Goal: Task Accomplishment & Management: Manage account settings

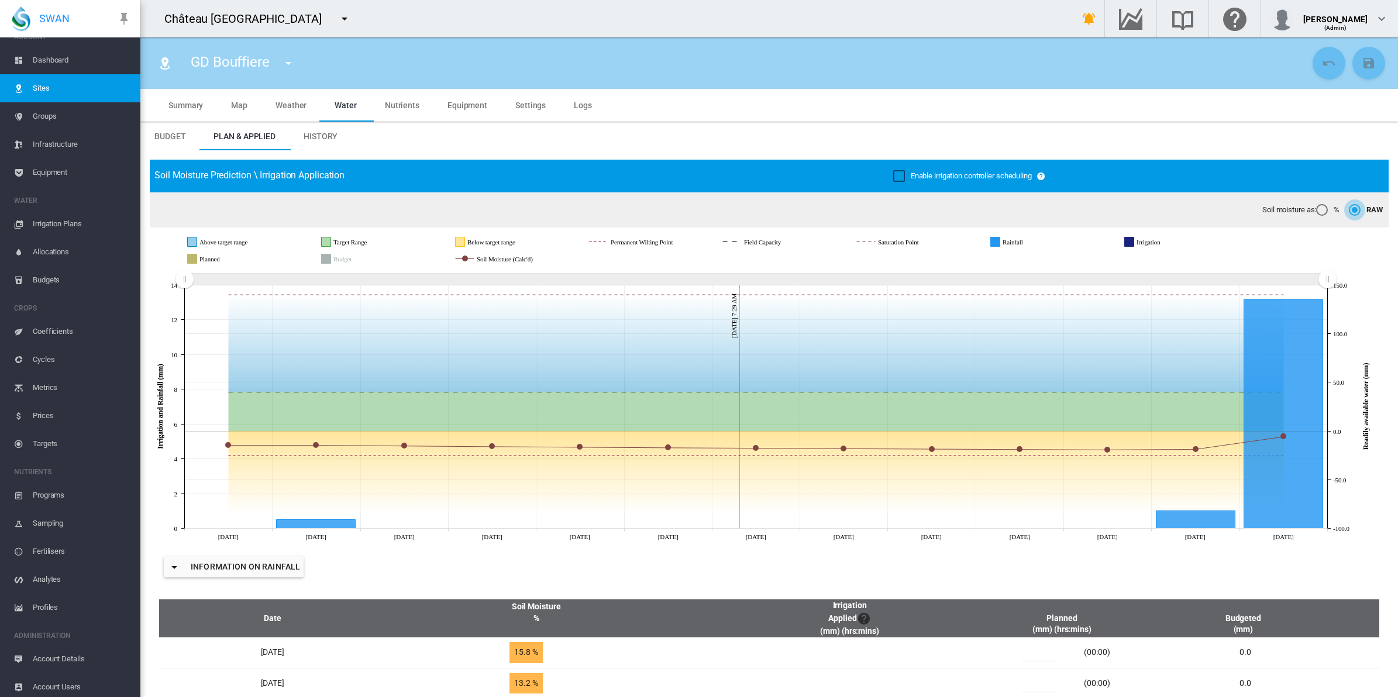
scroll to position [18, 0]
drag, startPoint x: 63, startPoint y: 682, endPoint x: 72, endPoint y: 680, distance: 8.9
click at [63, 682] on span "Account Users" at bounding box center [82, 684] width 98 height 28
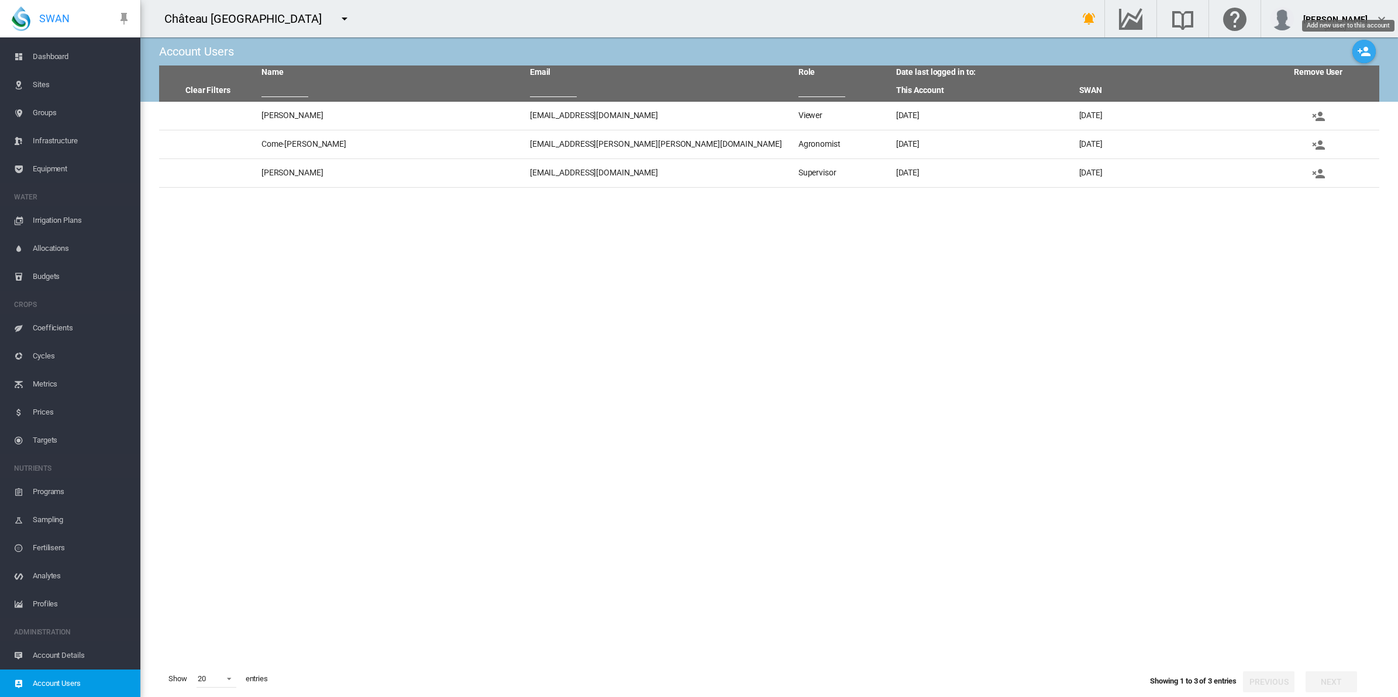
click at [1367, 53] on md-icon "icon-account-plus" at bounding box center [1364, 51] width 14 height 14
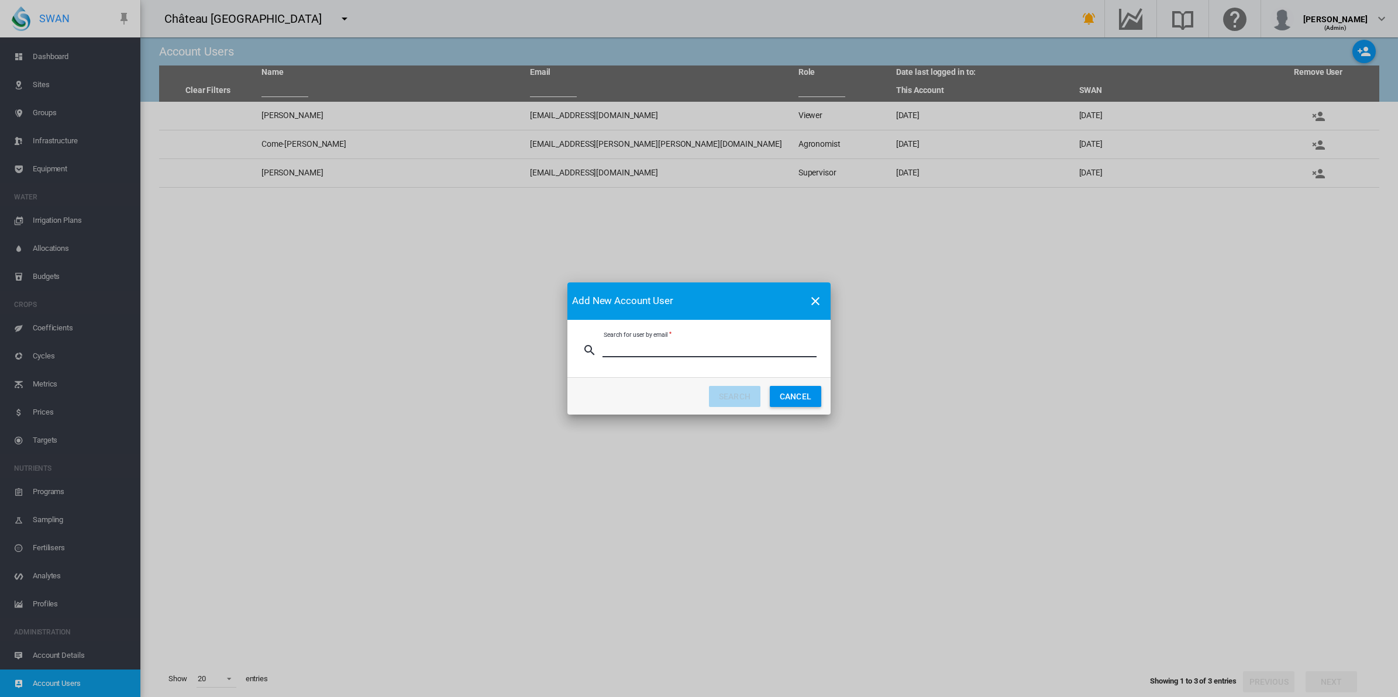
paste input "**********"
type input "**********"
click at [739, 395] on button "SEARCH" at bounding box center [734, 396] width 51 height 21
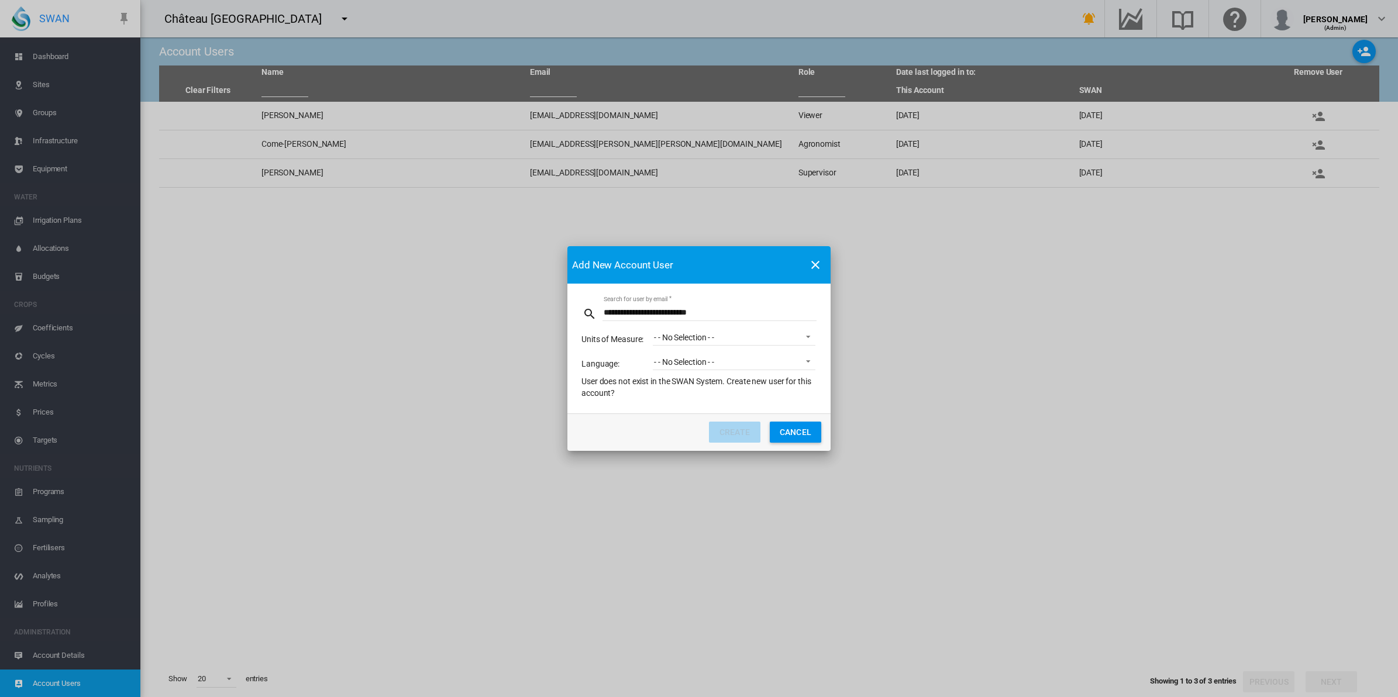
click at [807, 338] on span "Search for ..." at bounding box center [805, 336] width 14 height 11
click at [761, 369] on md-option "Default metric units" at bounding box center [734, 366] width 181 height 28
click at [803, 364] on span "Search for ..." at bounding box center [805, 360] width 14 height 11
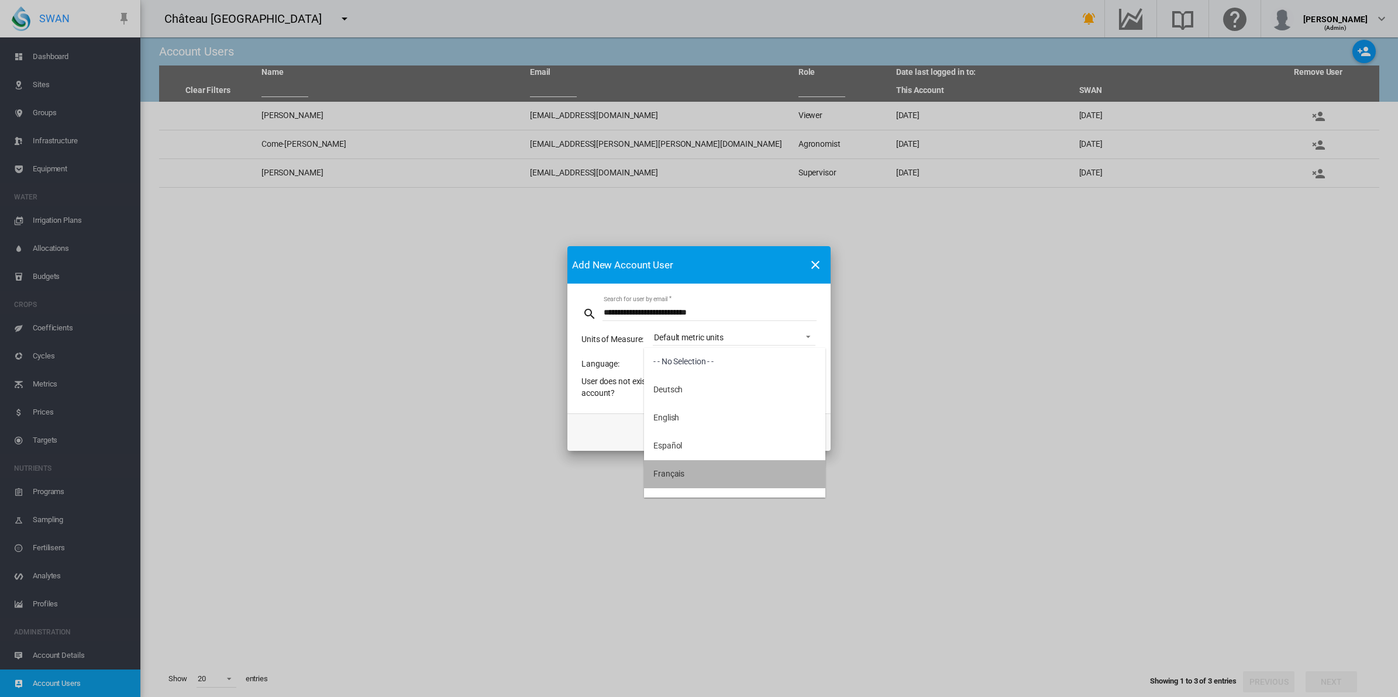
click at [748, 471] on md-option "Français" at bounding box center [734, 474] width 181 height 28
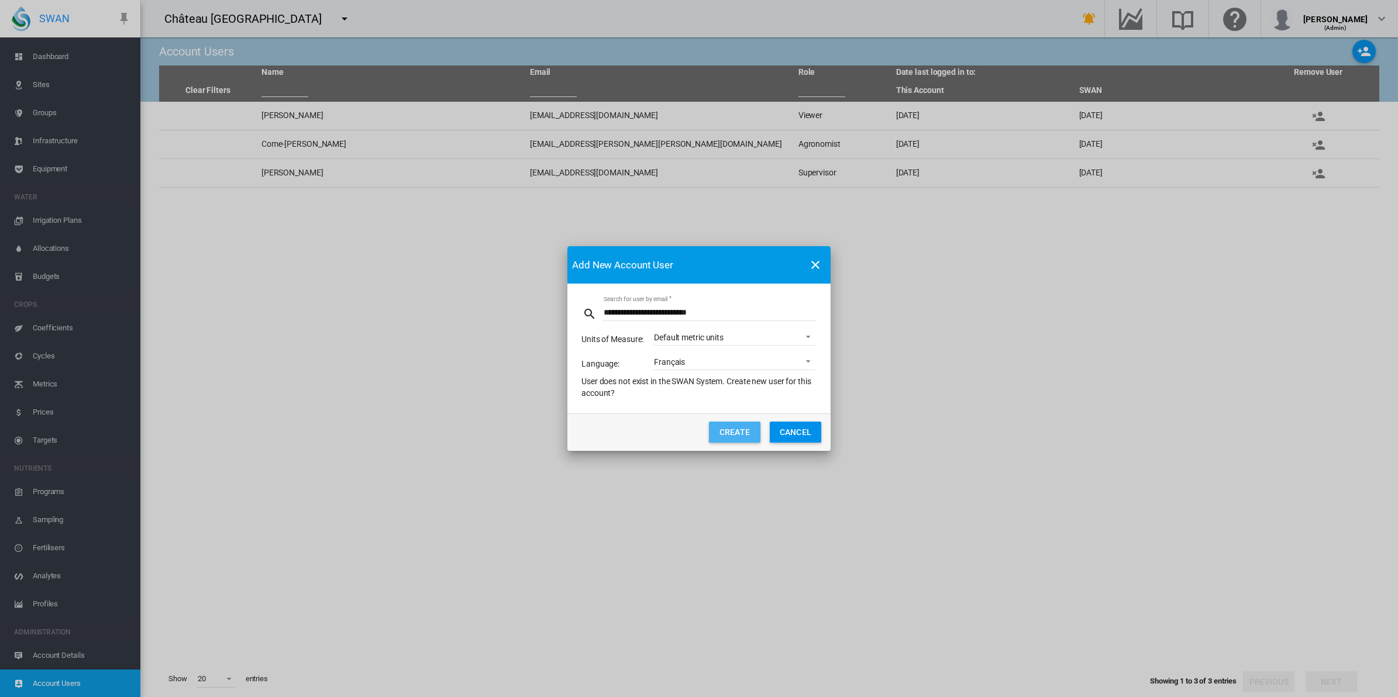
click at [740, 436] on button "Create" at bounding box center [734, 432] width 51 height 21
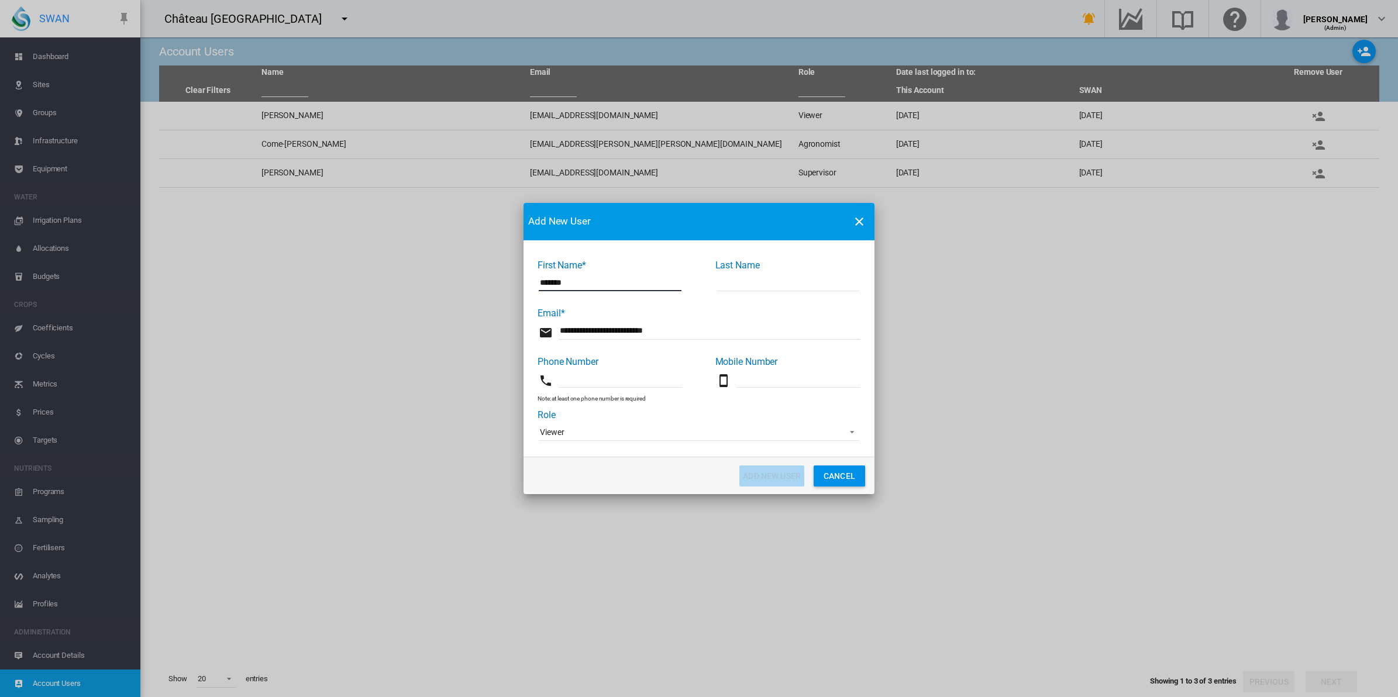
type input "*******"
click at [770, 288] on input "First Name* ..." at bounding box center [788, 283] width 143 height 18
type input "*********"
click at [585, 380] on input "First Name* ..." at bounding box center [621, 379] width 124 height 18
type input "*"
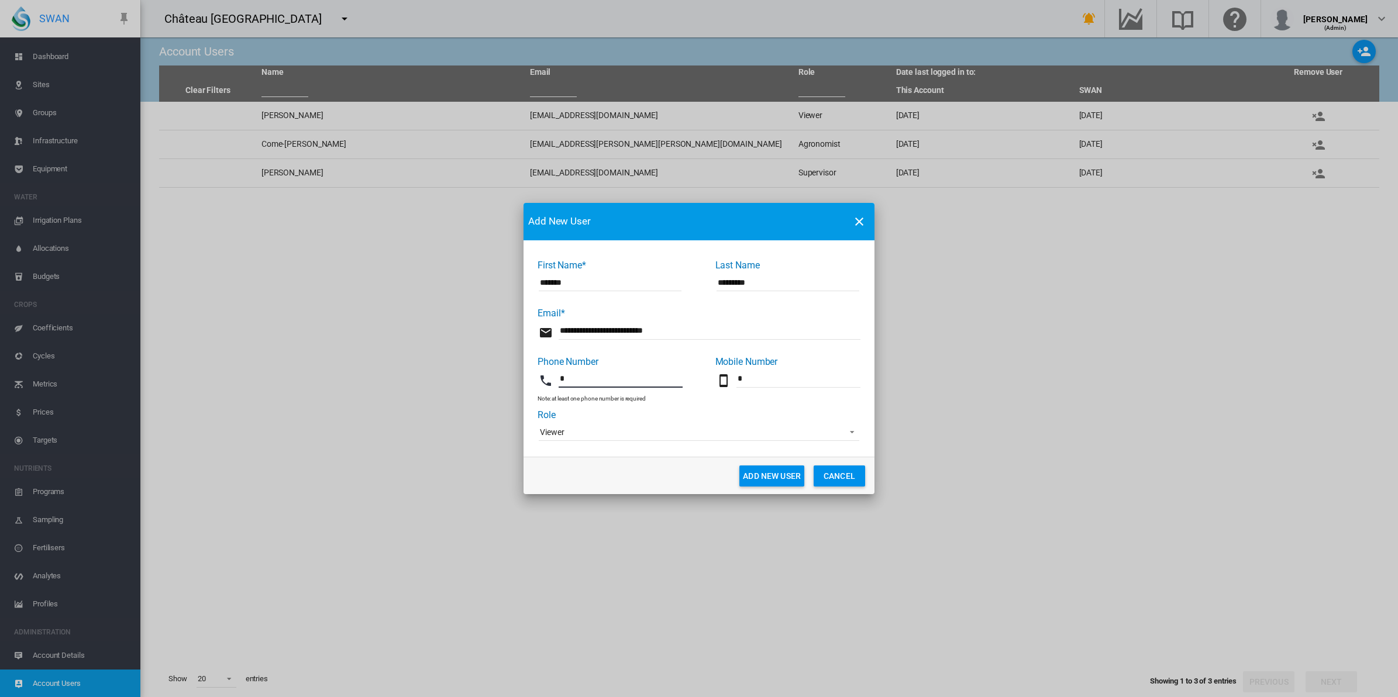
type input "*"
click at [576, 433] on span "Viewer" at bounding box center [690, 433] width 300 height 12
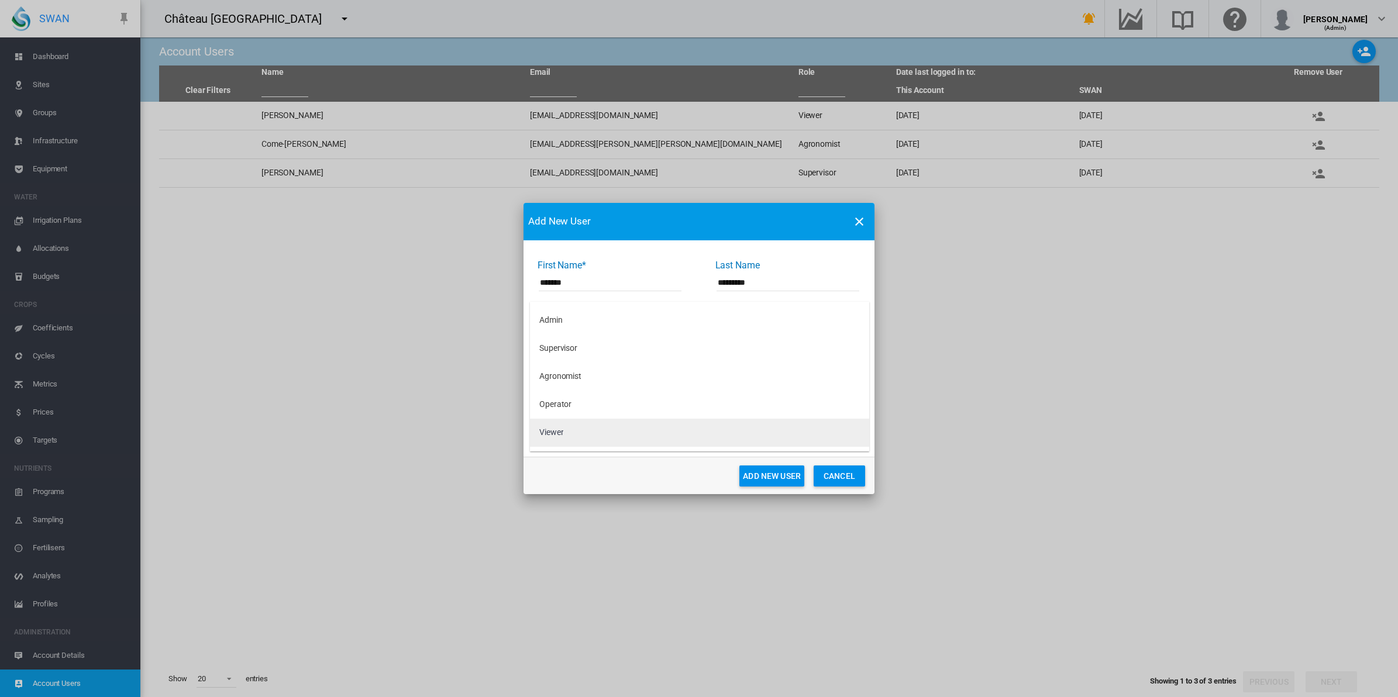
click at [559, 434] on div "Viewer" at bounding box center [551, 433] width 24 height 12
click at [847, 433] on span "First Name* ..." at bounding box center [849, 431] width 14 height 11
click at [605, 480] on md-backdrop at bounding box center [699, 348] width 1398 height 697
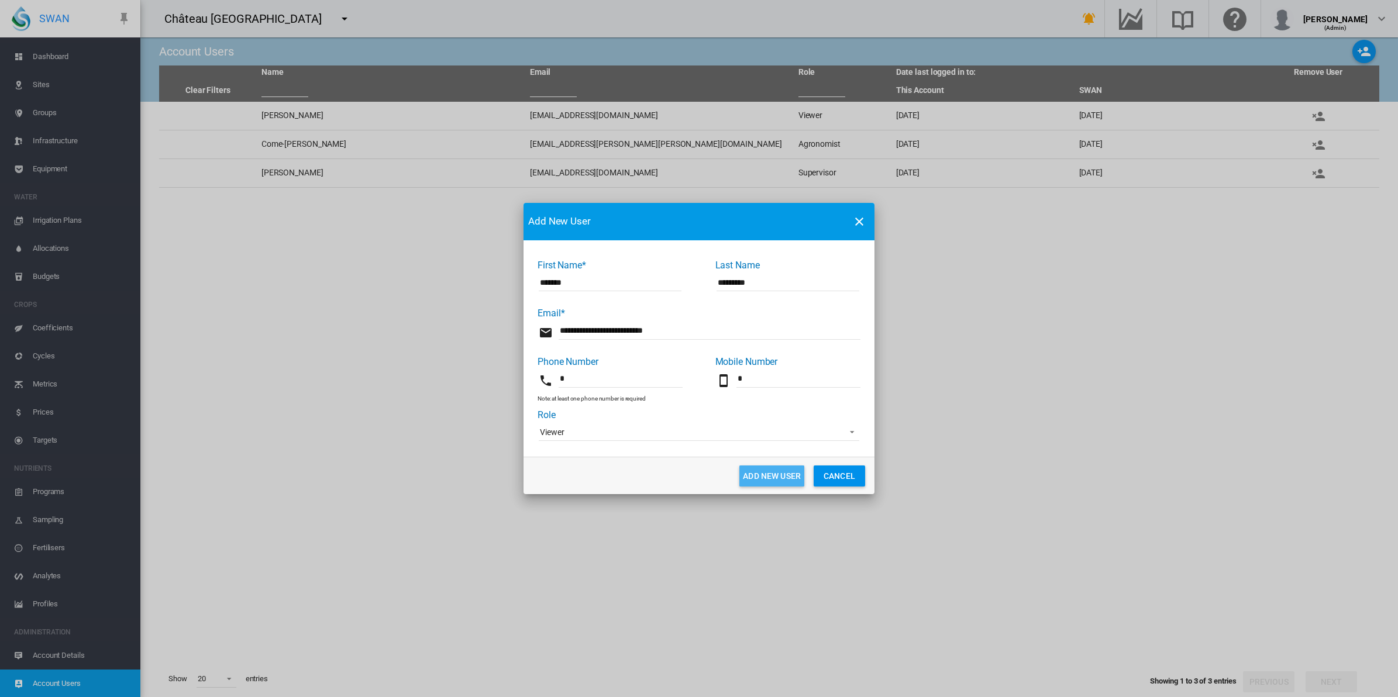
click at [766, 472] on button "Add New User" at bounding box center [771, 476] width 65 height 21
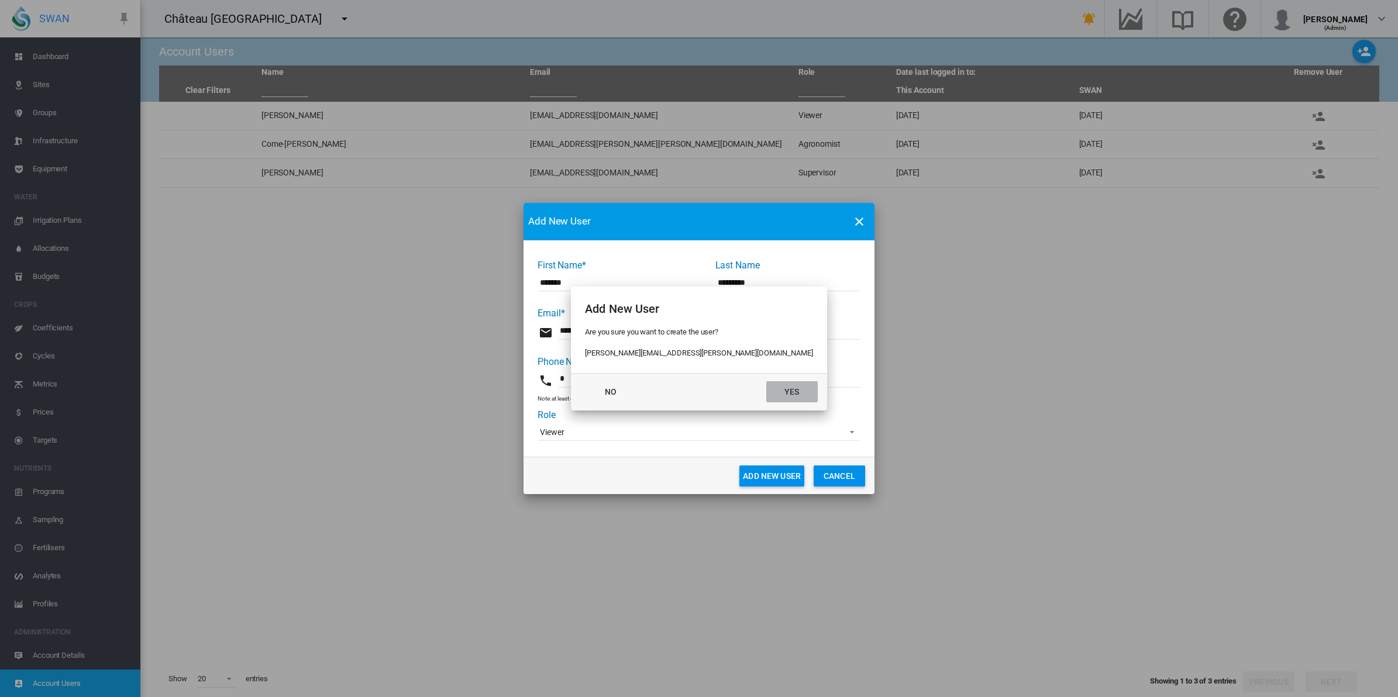
click at [766, 384] on button "Yes" at bounding box center [791, 391] width 51 height 21
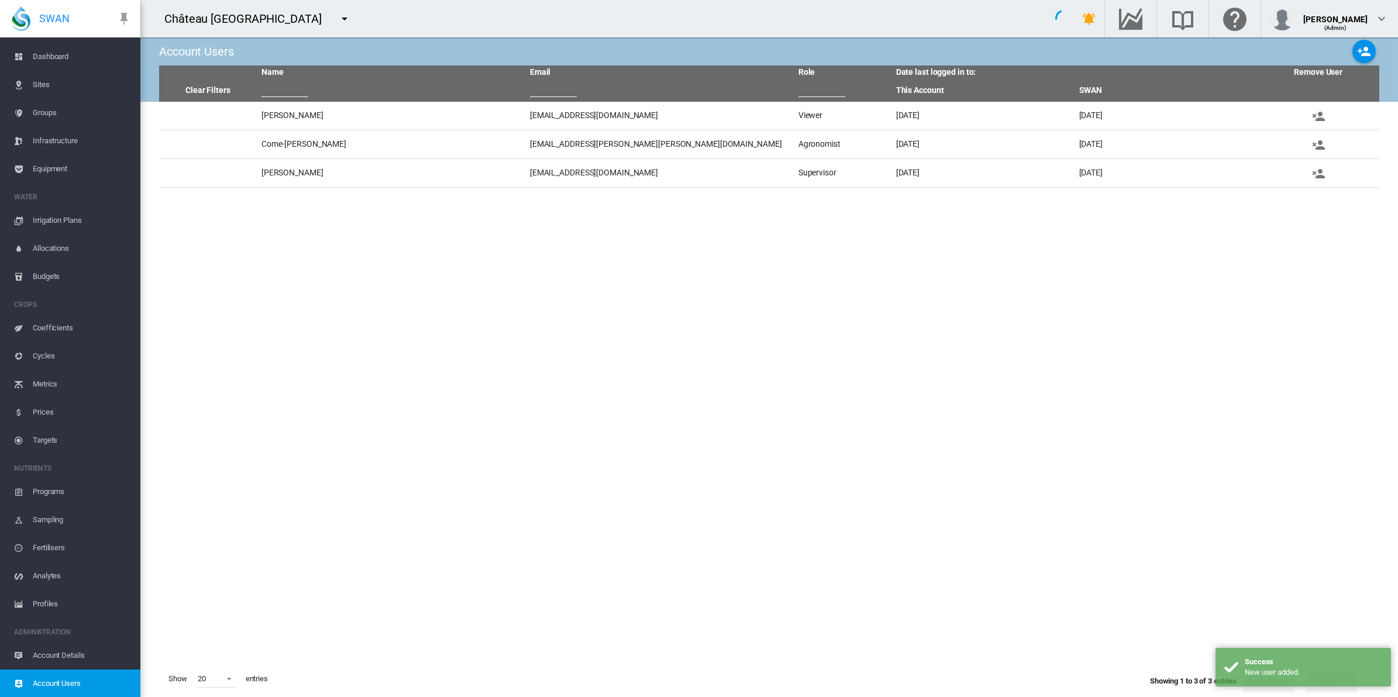
click at [861, 222] on div "**********" at bounding box center [699, 348] width 1398 height 697
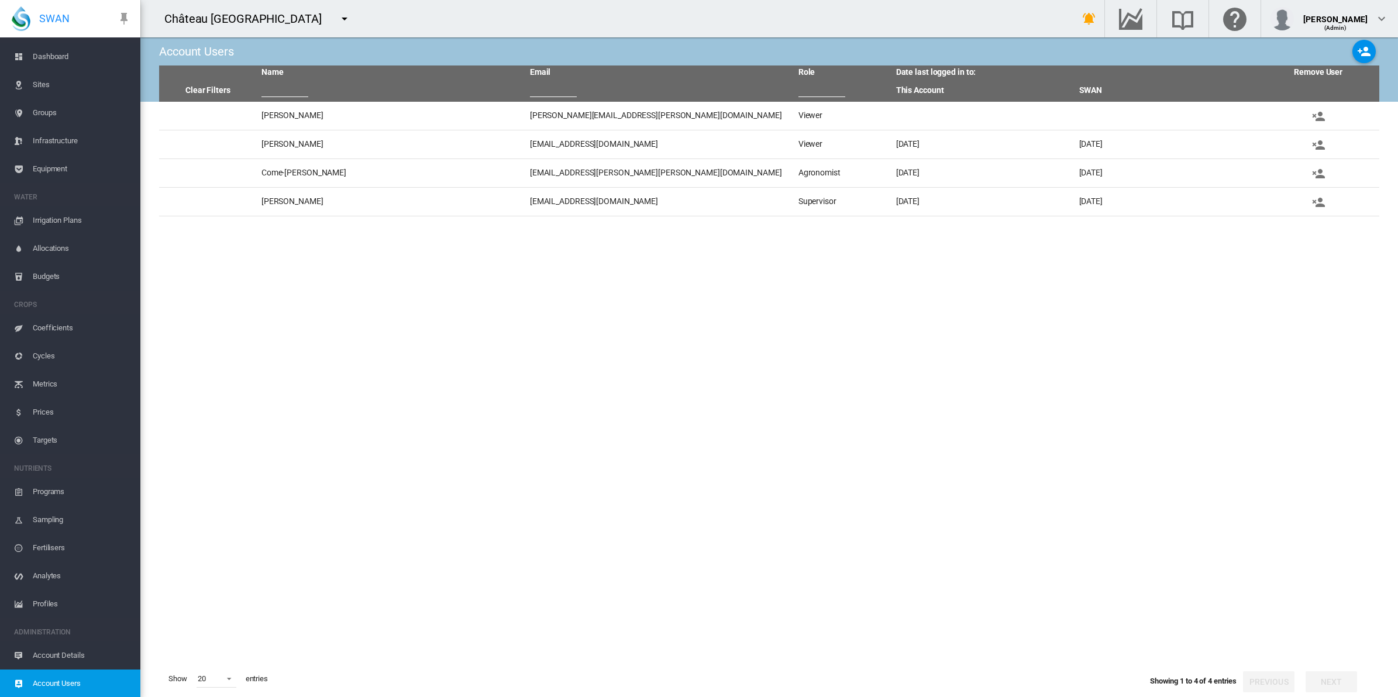
click at [1363, 48] on md-icon "icon-account-plus" at bounding box center [1364, 51] width 14 height 14
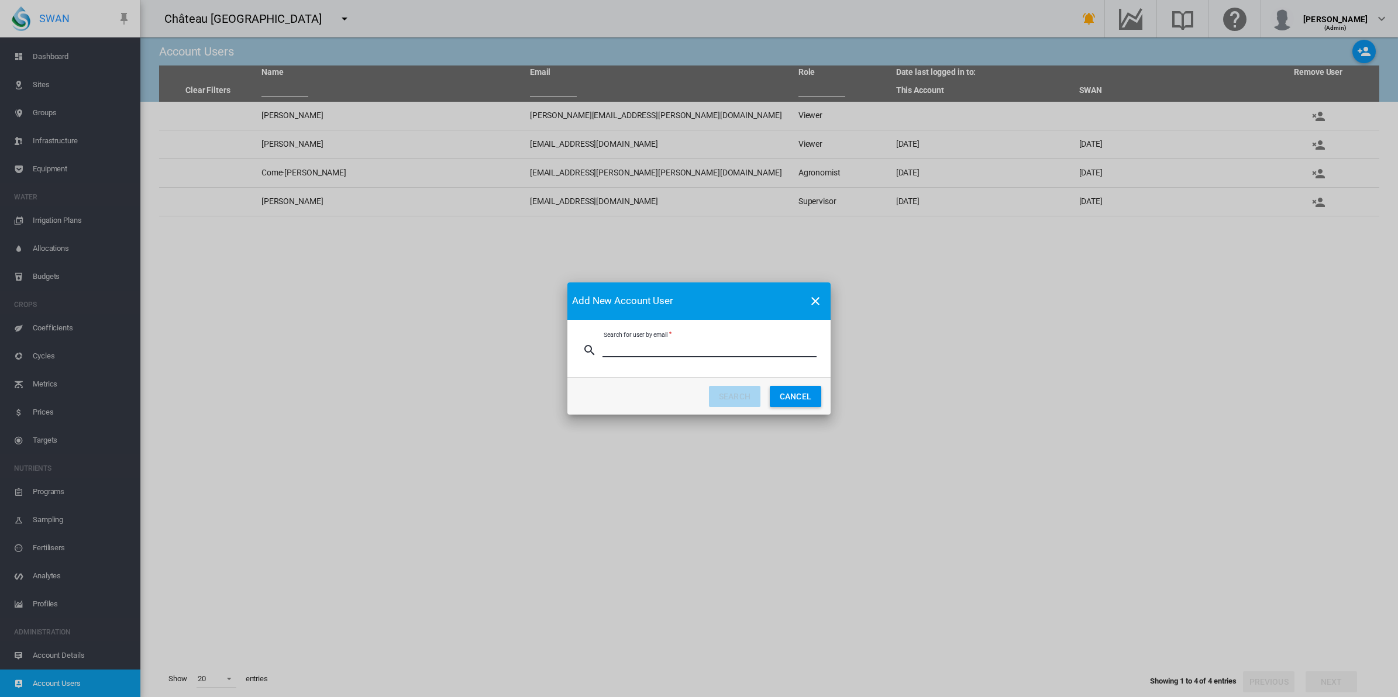
paste input "**********"
type input "**********"
click at [744, 396] on button "SEARCH" at bounding box center [734, 396] width 51 height 21
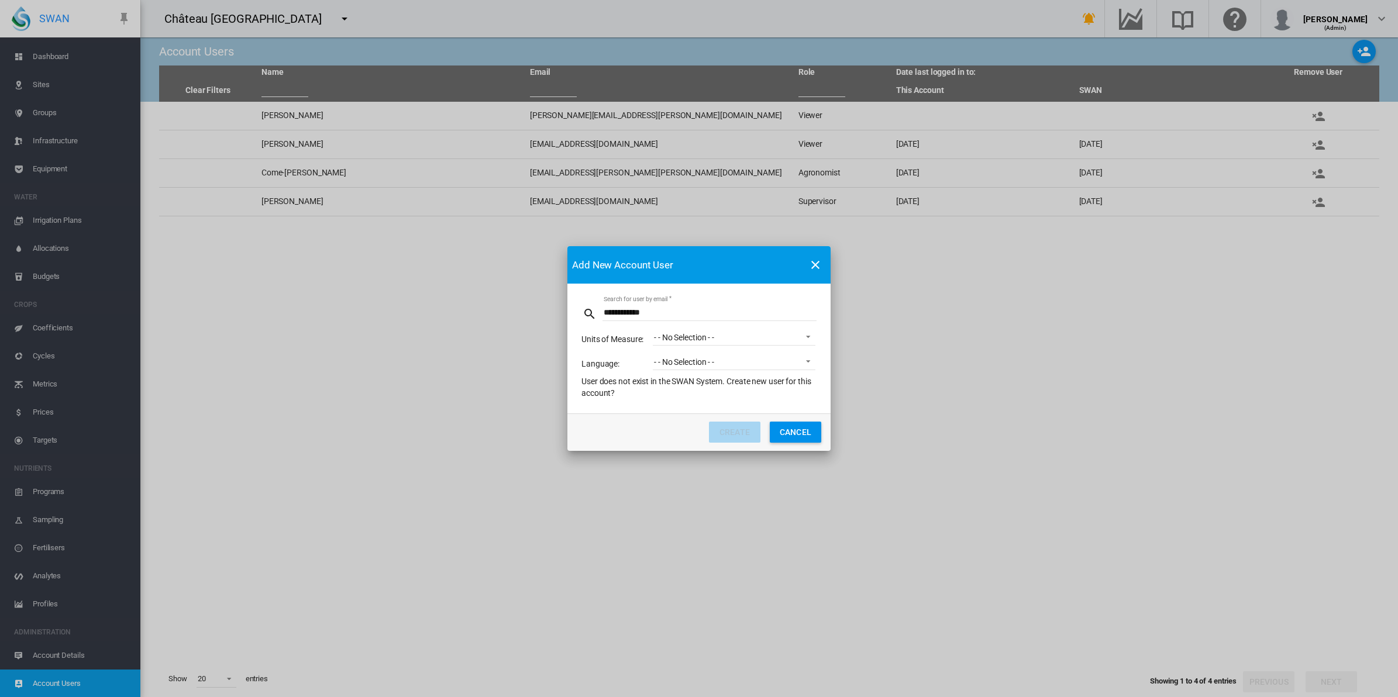
click at [758, 340] on span "- - No Selection - -" at bounding box center [725, 338] width 142 height 12
click at [733, 364] on md-option "Default metric units" at bounding box center [734, 366] width 181 height 28
click at [734, 364] on span "- - No Selection - -" at bounding box center [725, 363] width 142 height 12
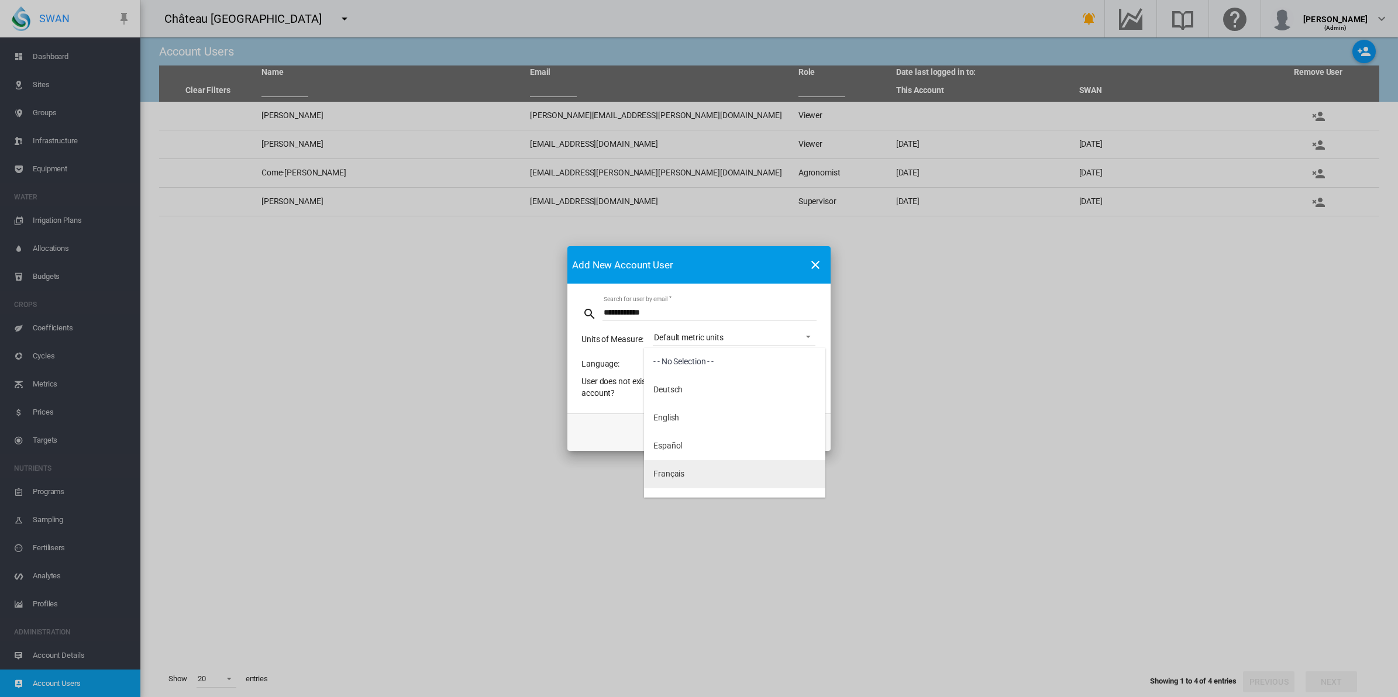
click at [687, 477] on md-option "Français" at bounding box center [734, 474] width 181 height 28
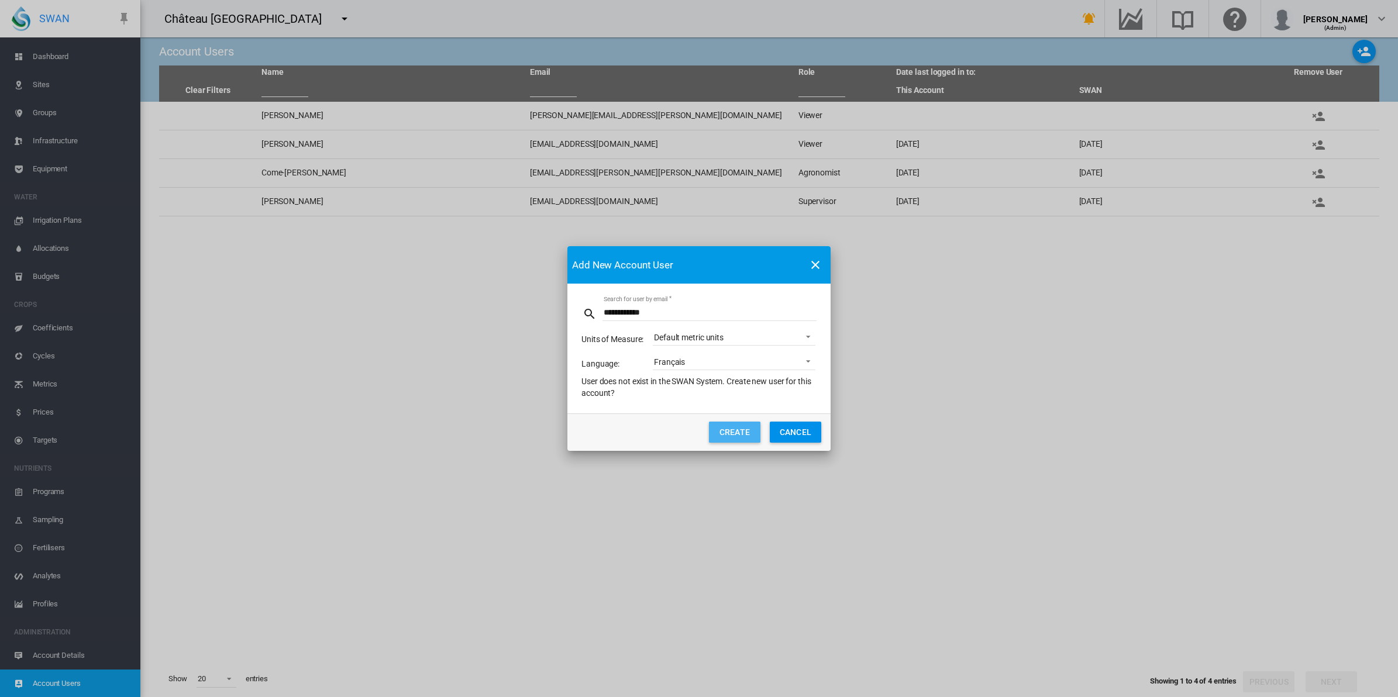
click at [730, 436] on button "Create" at bounding box center [734, 432] width 51 height 21
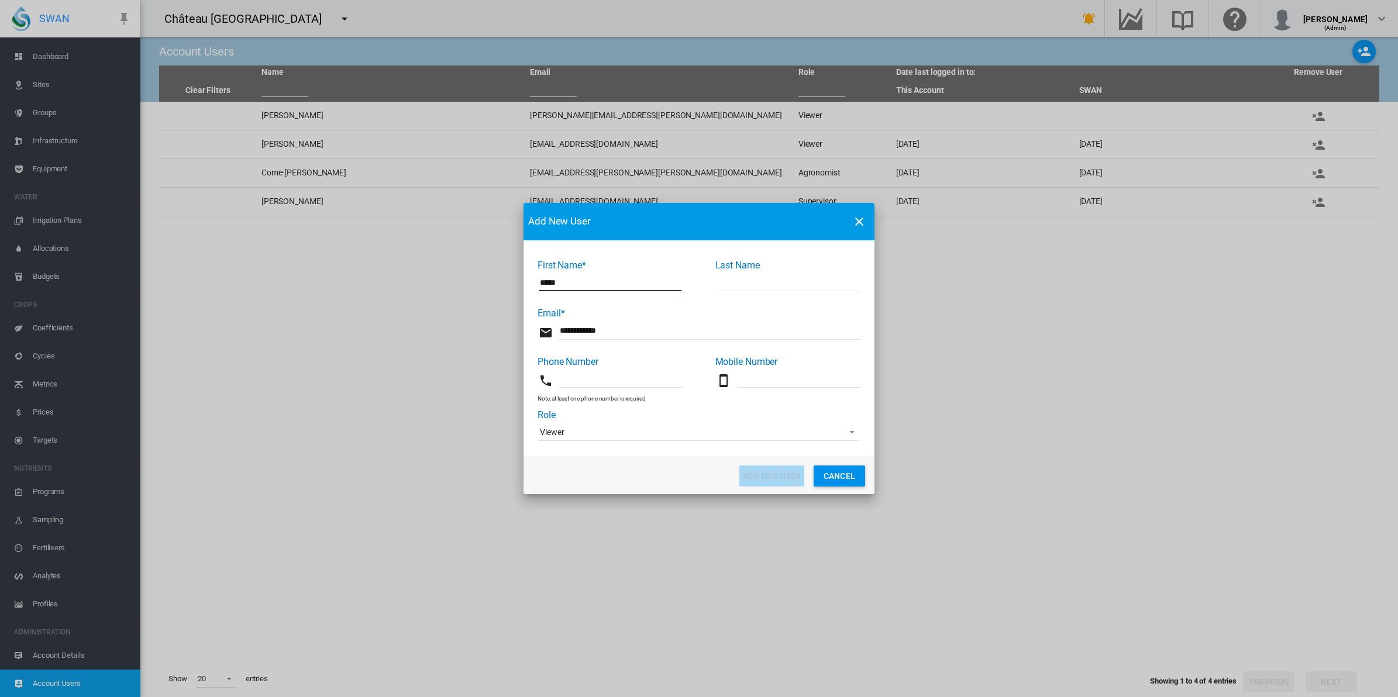
type input "*****"
click at [804, 283] on input "First Name* ..." at bounding box center [788, 283] width 143 height 18
type input "****"
click at [621, 376] on input "First Name* ..." at bounding box center [621, 379] width 124 height 18
type input "*"
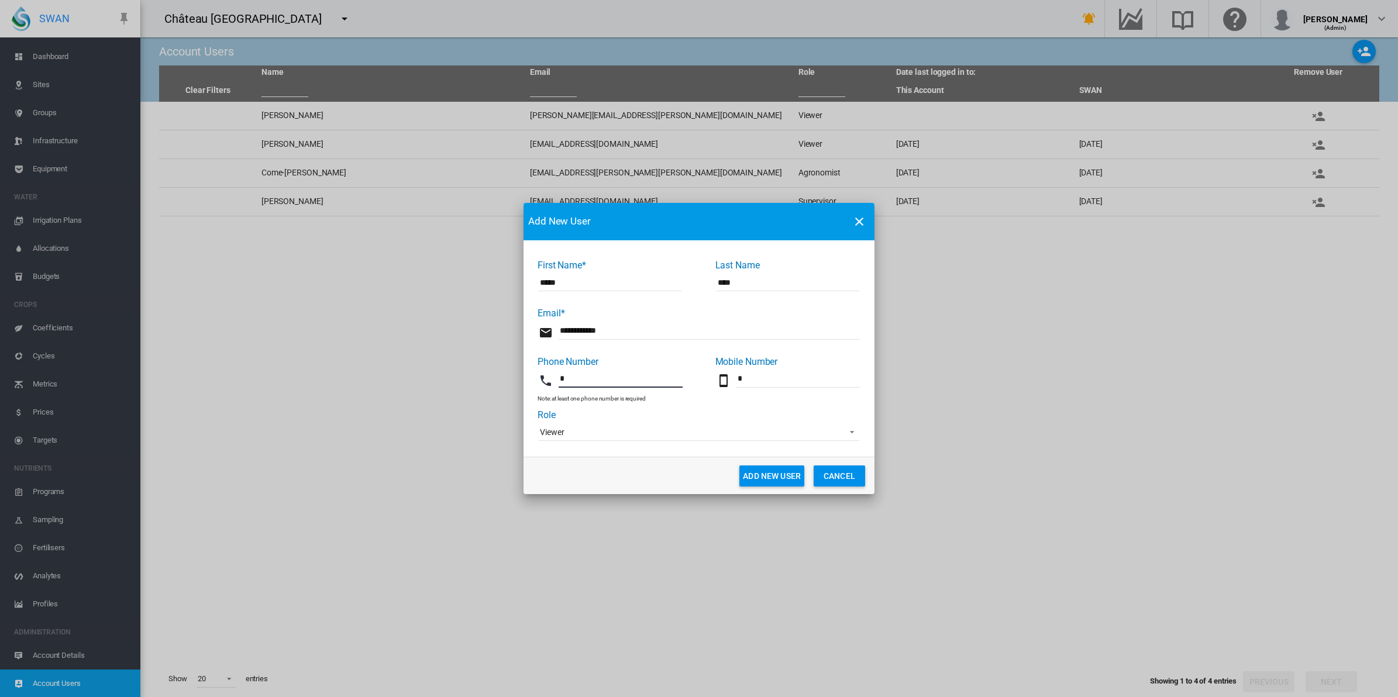
type input "*"
click at [545, 451] on md-dialog-content "**********" at bounding box center [699, 348] width 351 height 217
click at [788, 475] on button "Add New User" at bounding box center [771, 476] width 65 height 21
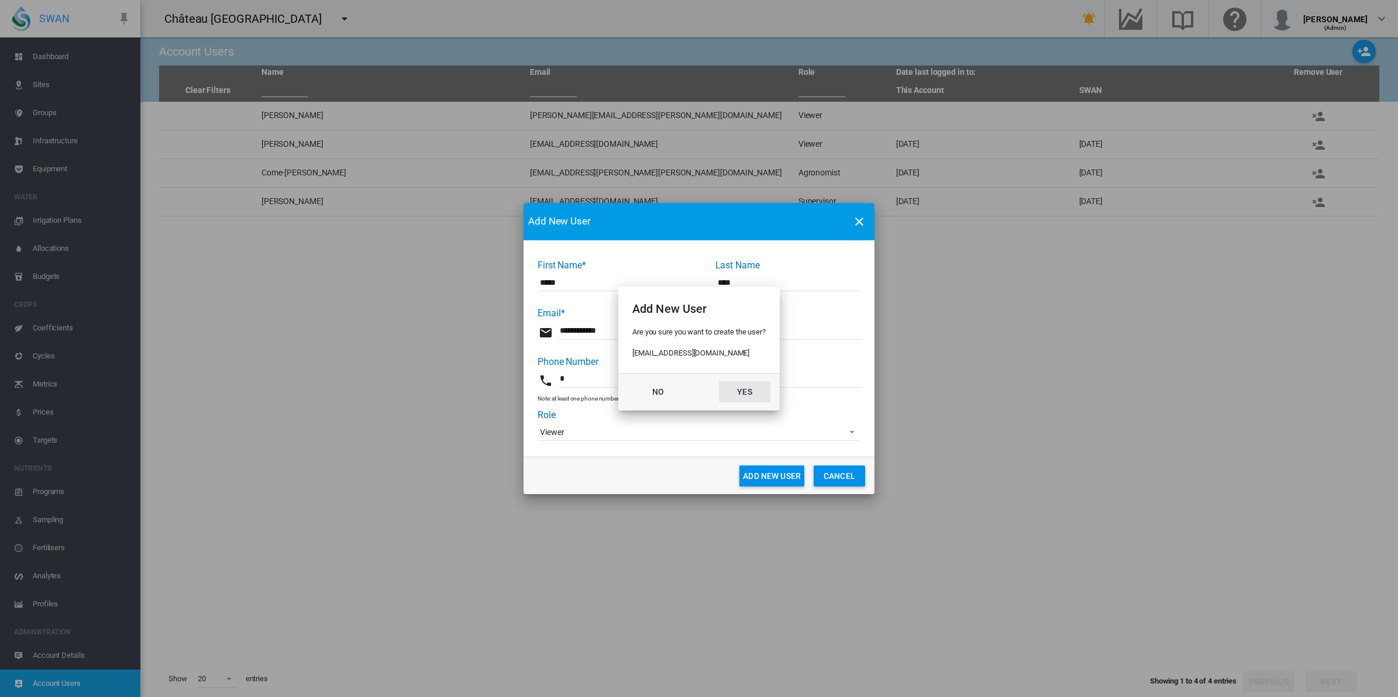
click at [749, 387] on button "Yes" at bounding box center [744, 391] width 51 height 21
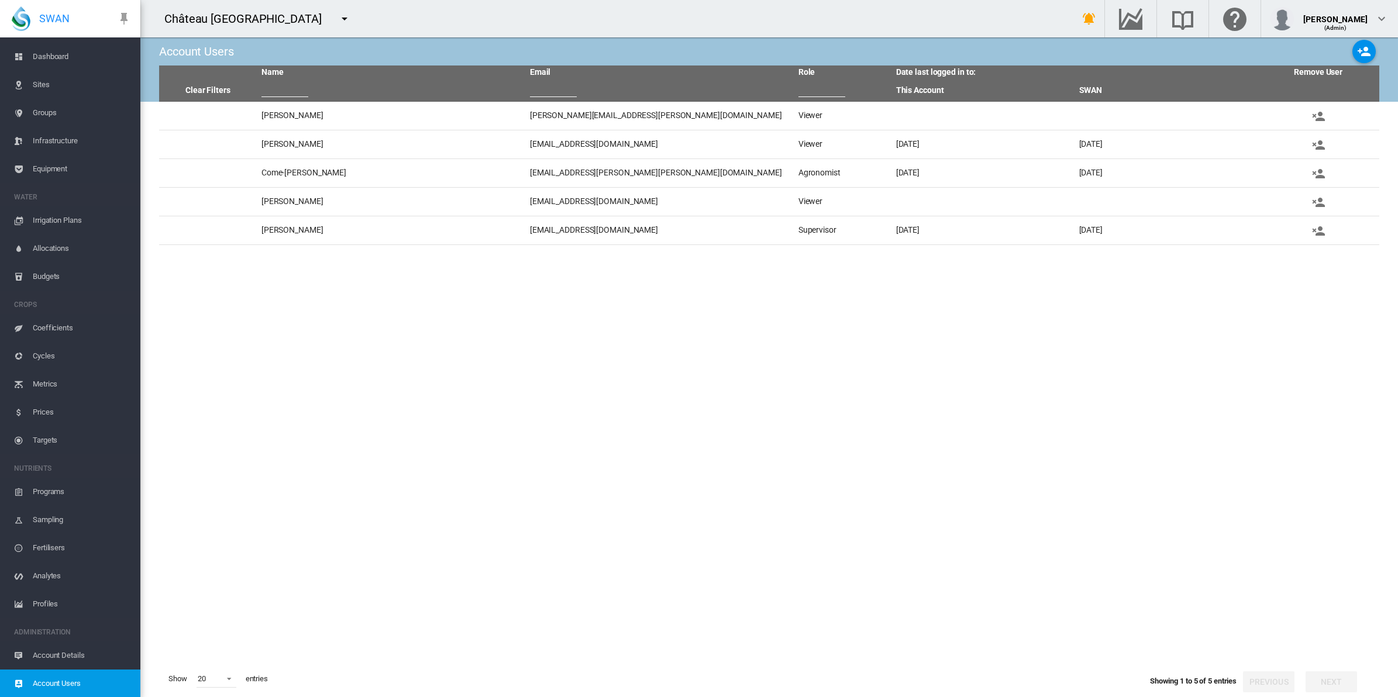
click at [51, 57] on span "Dashboard" at bounding box center [82, 57] width 98 height 28
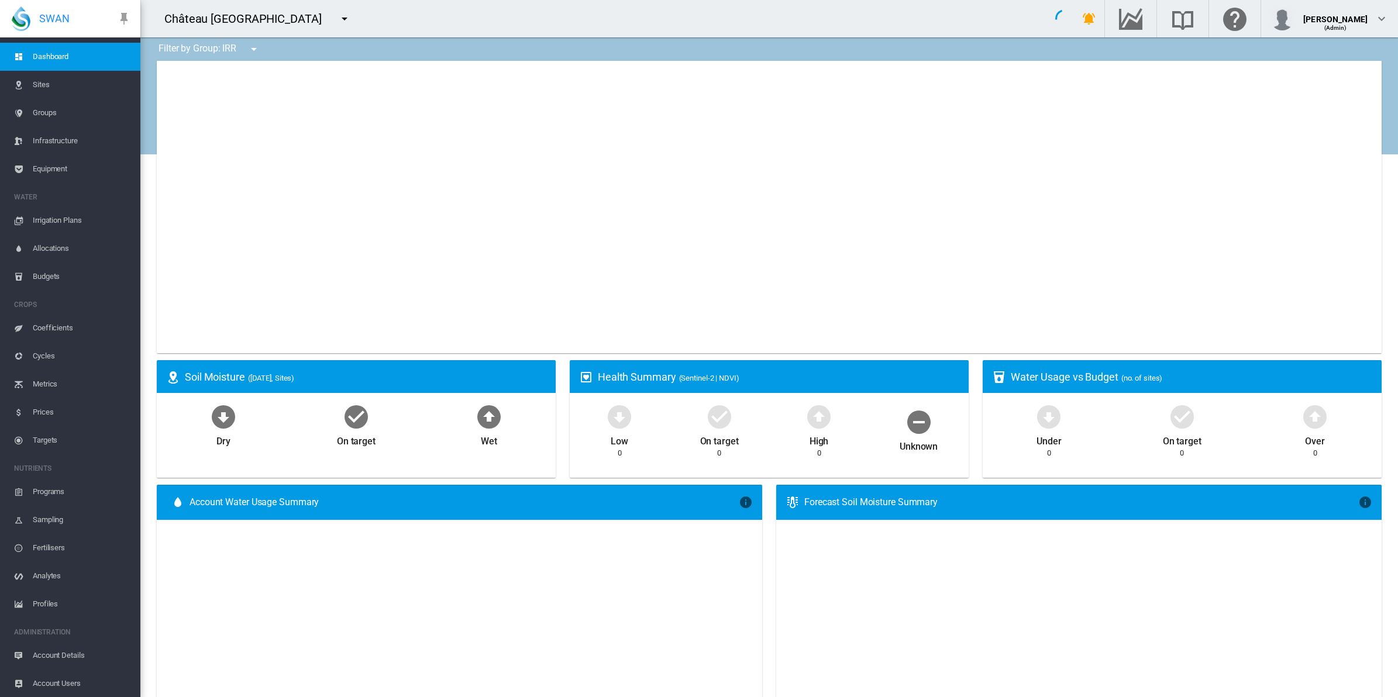
click at [47, 108] on span "Groups" at bounding box center [82, 113] width 98 height 28
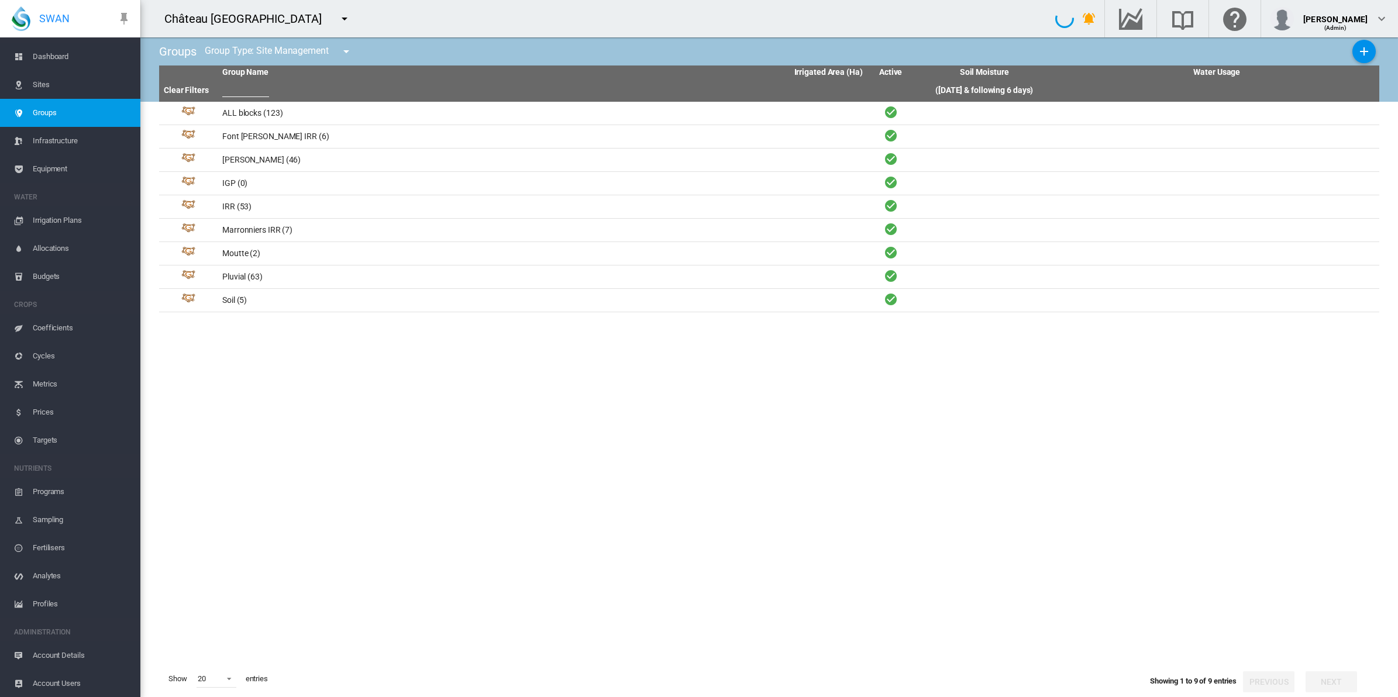
click at [44, 84] on span "Sites" at bounding box center [82, 85] width 98 height 28
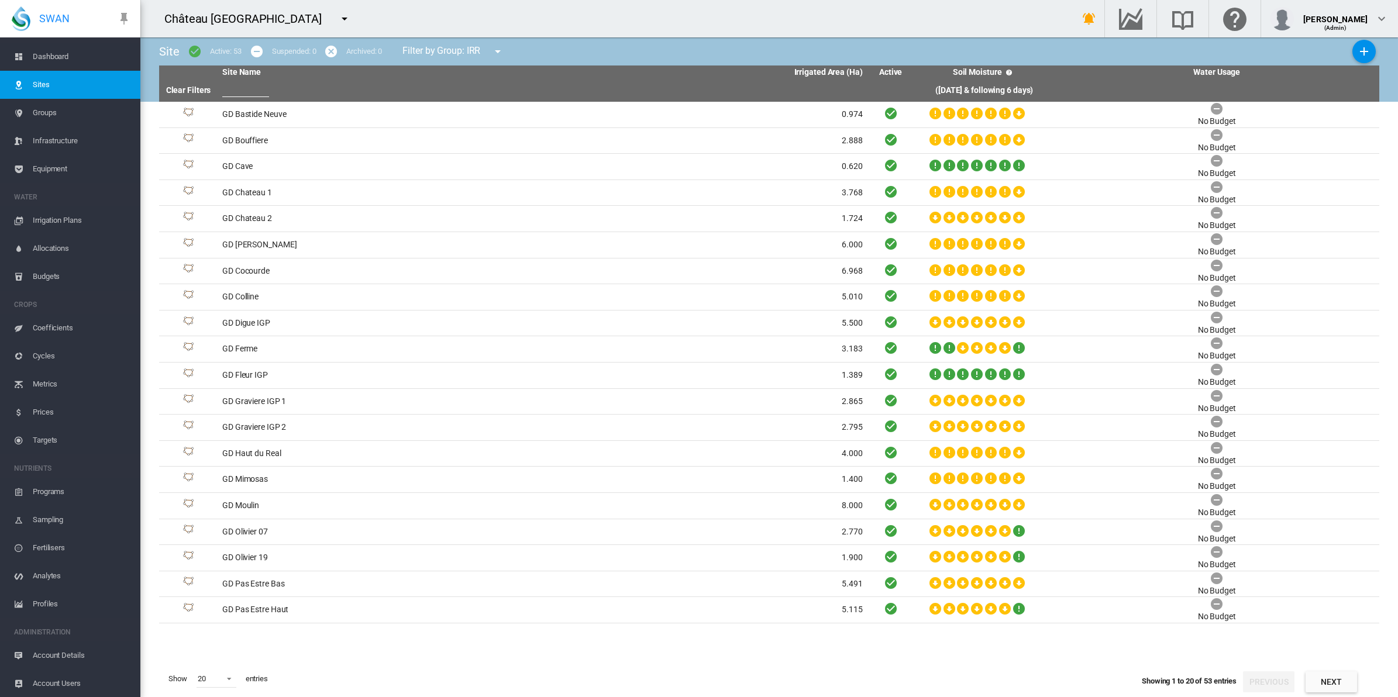
click at [56, 53] on span "Dashboard" at bounding box center [82, 57] width 98 height 28
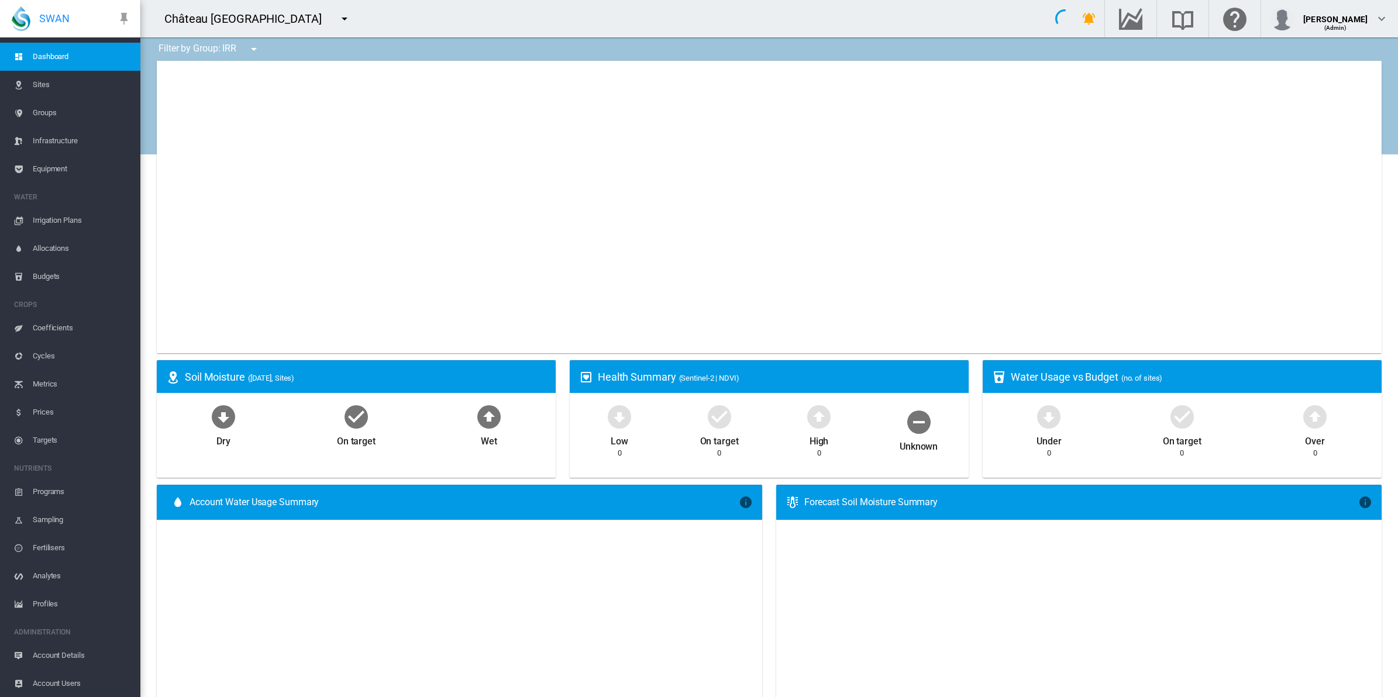
type input "**********"
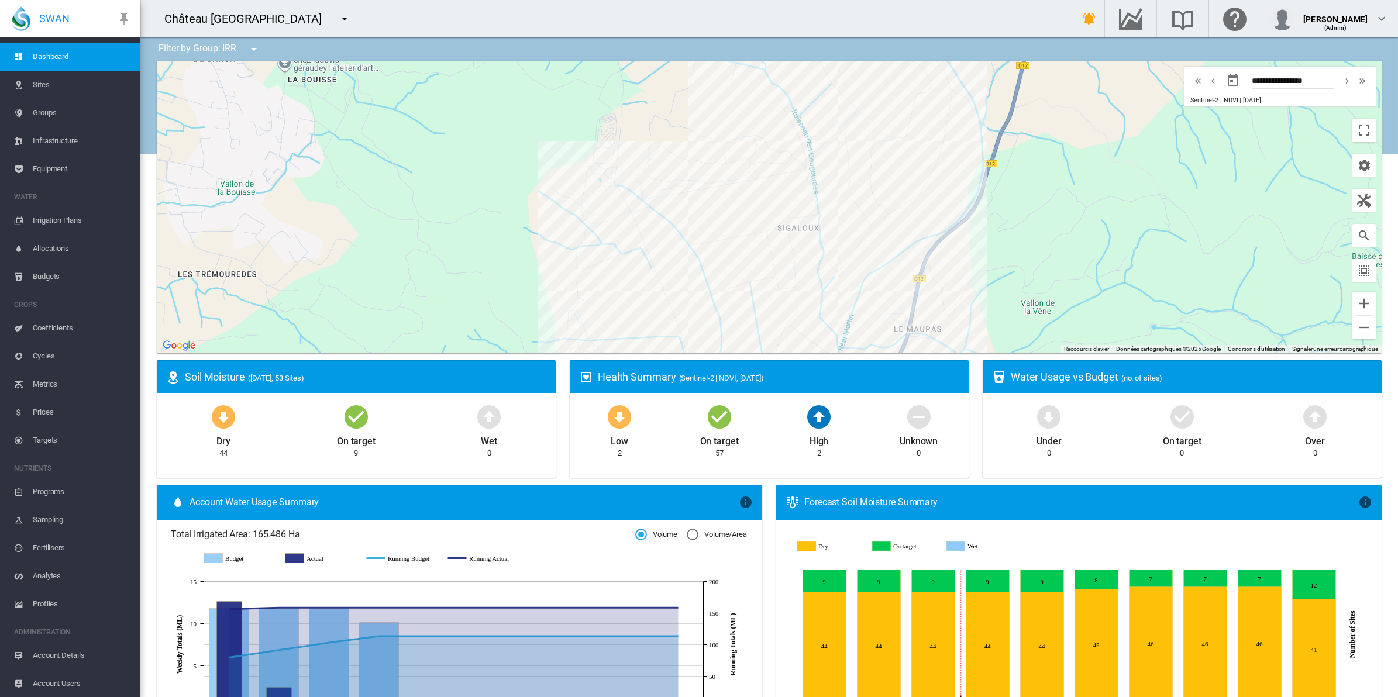
drag, startPoint x: 1011, startPoint y: 247, endPoint x: 759, endPoint y: 349, distance: 271.4
click at [759, 349] on div at bounding box center [769, 207] width 1225 height 293
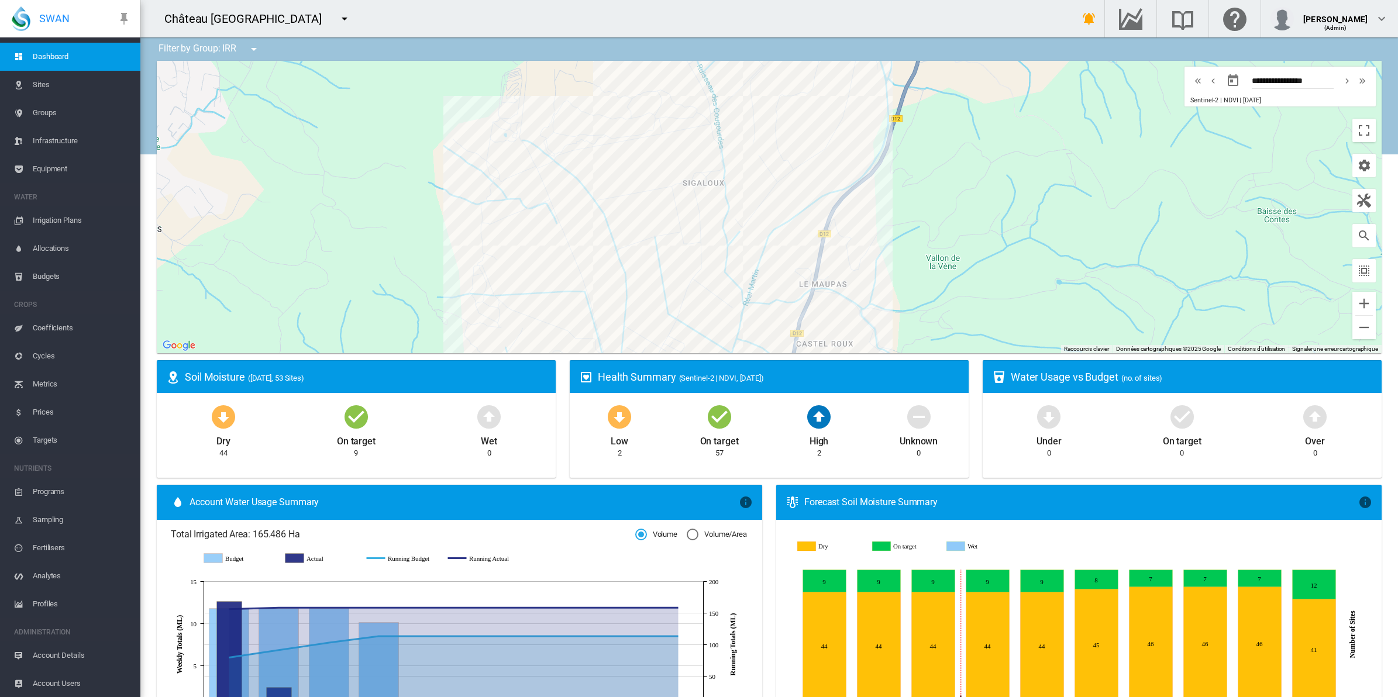
drag, startPoint x: 759, startPoint y: 208, endPoint x: 675, endPoint y: 153, distance: 100.8
click at [675, 153] on div at bounding box center [769, 207] width 1225 height 293
click at [1357, 273] on md-icon "icon-select-all" at bounding box center [1364, 271] width 14 height 14
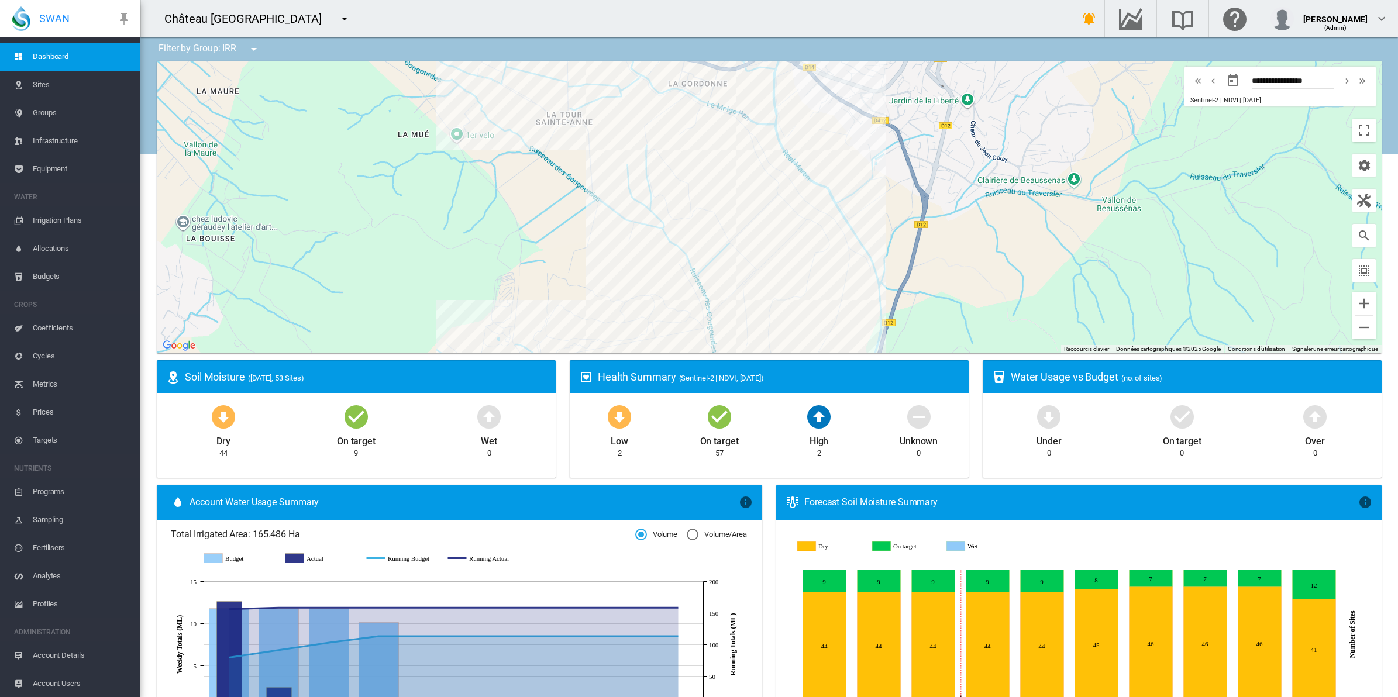
drag, startPoint x: 989, startPoint y: 264, endPoint x: 1019, endPoint y: 326, distance: 68.6
click at [1019, 326] on div at bounding box center [769, 207] width 1225 height 293
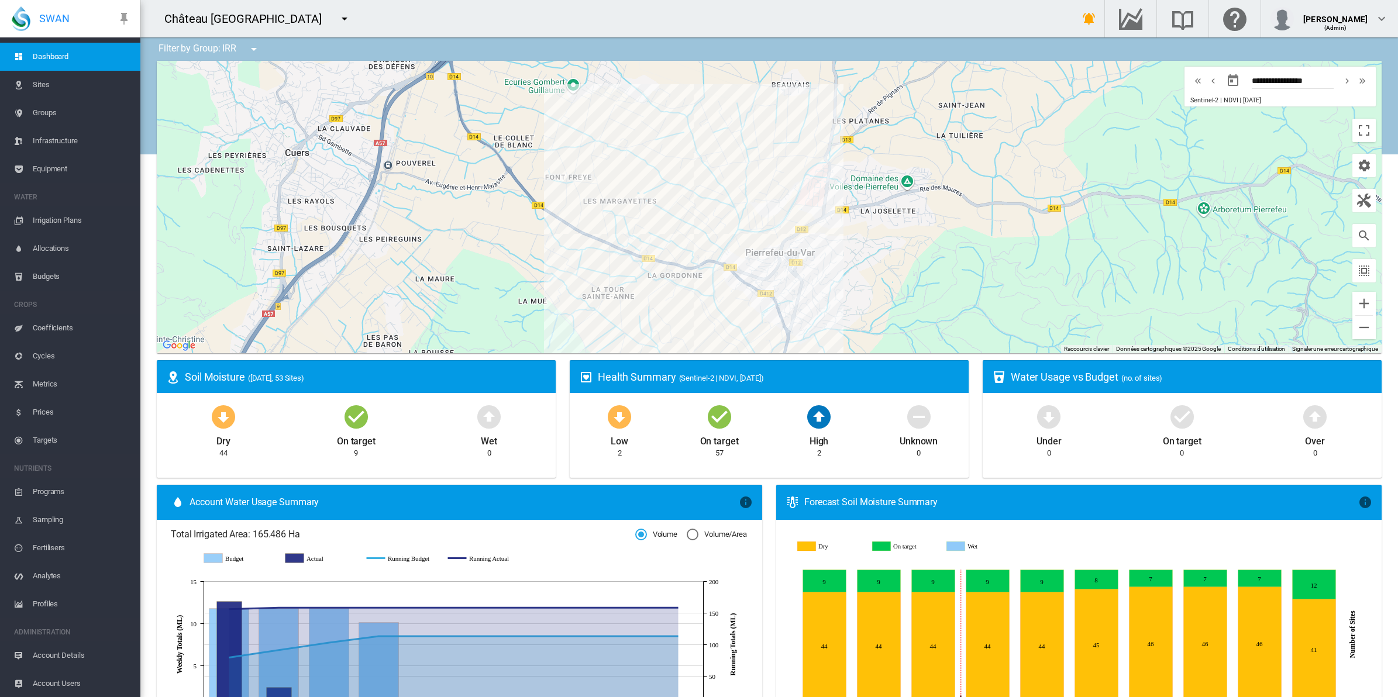
drag, startPoint x: 834, startPoint y: 167, endPoint x: 865, endPoint y: 298, distance: 135.2
click at [865, 298] on div at bounding box center [769, 207] width 1225 height 293
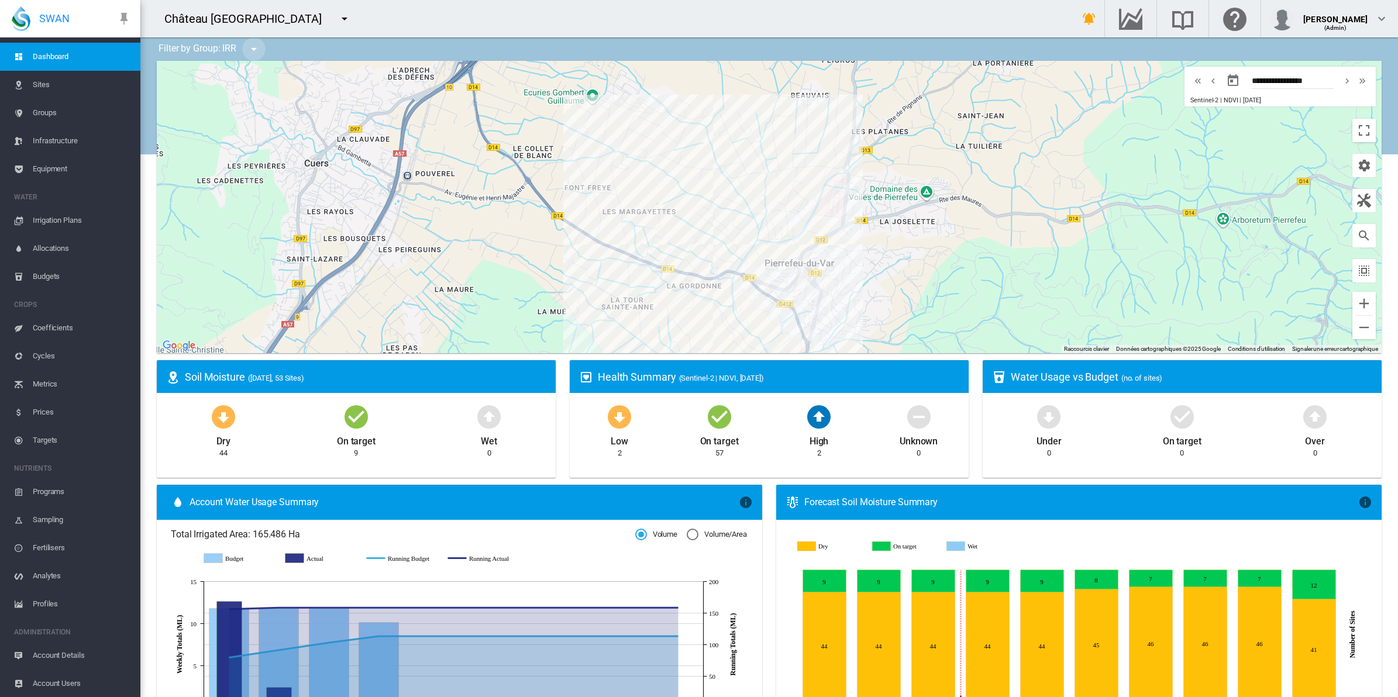
click at [255, 50] on md-icon "icon-menu-down" at bounding box center [254, 49] width 14 height 14
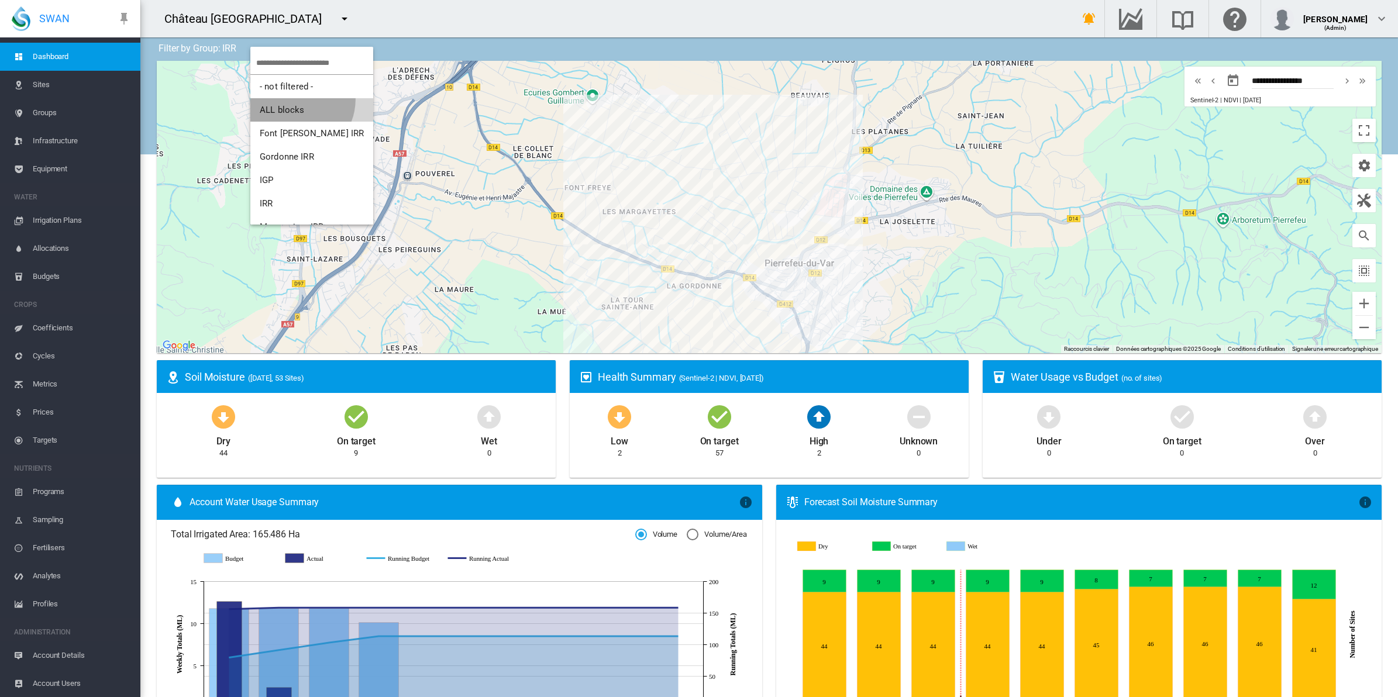
click at [294, 99] on button "ALL blocks" at bounding box center [311, 109] width 123 height 23
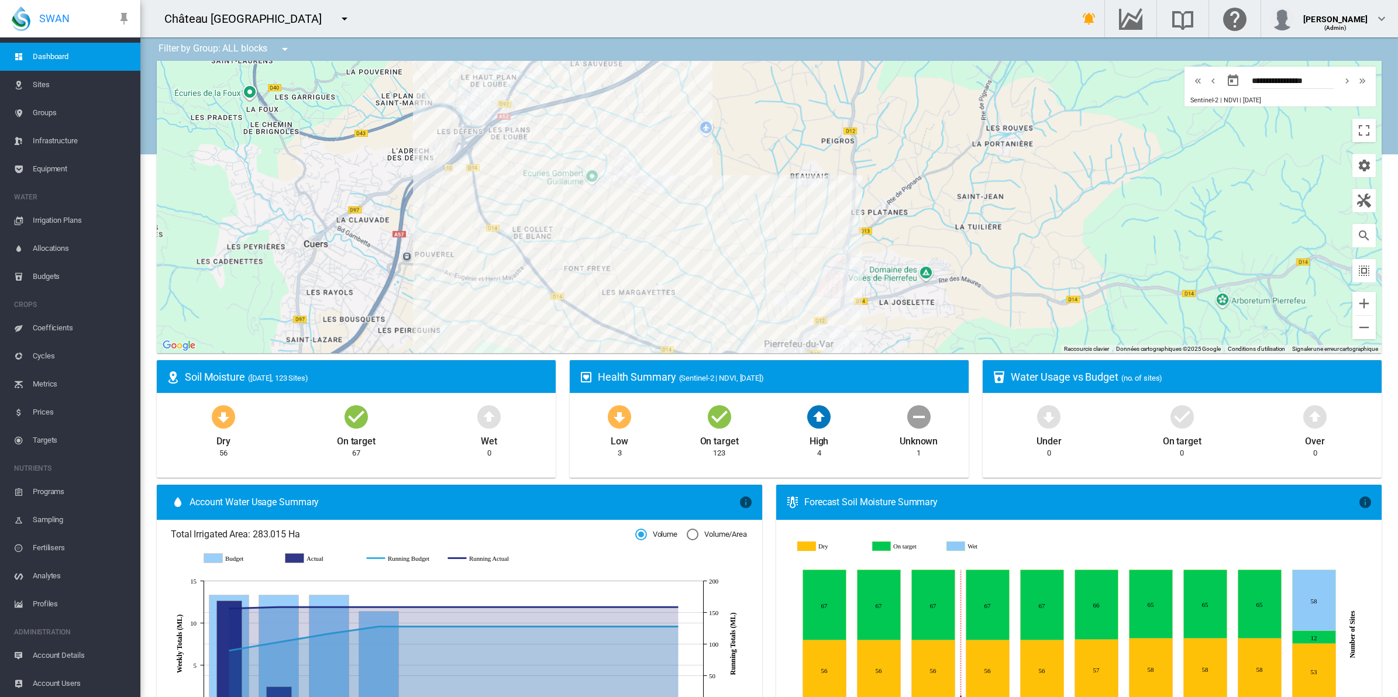
drag, startPoint x: 575, startPoint y: 171, endPoint x: 615, endPoint y: 249, distance: 87.4
click at [615, 249] on div at bounding box center [769, 207] width 1225 height 293
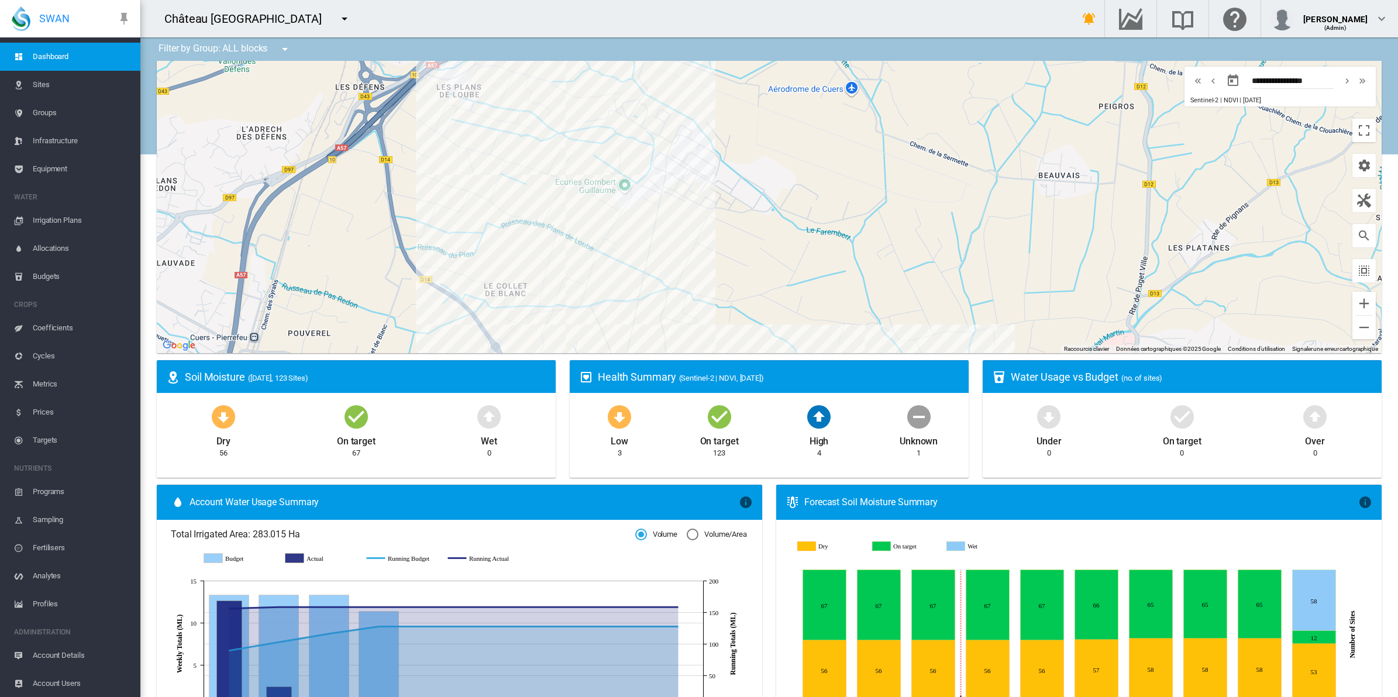
drag, startPoint x: 603, startPoint y: 218, endPoint x: 706, endPoint y: 271, distance: 115.1
click at [706, 271] on div at bounding box center [769, 207] width 1225 height 293
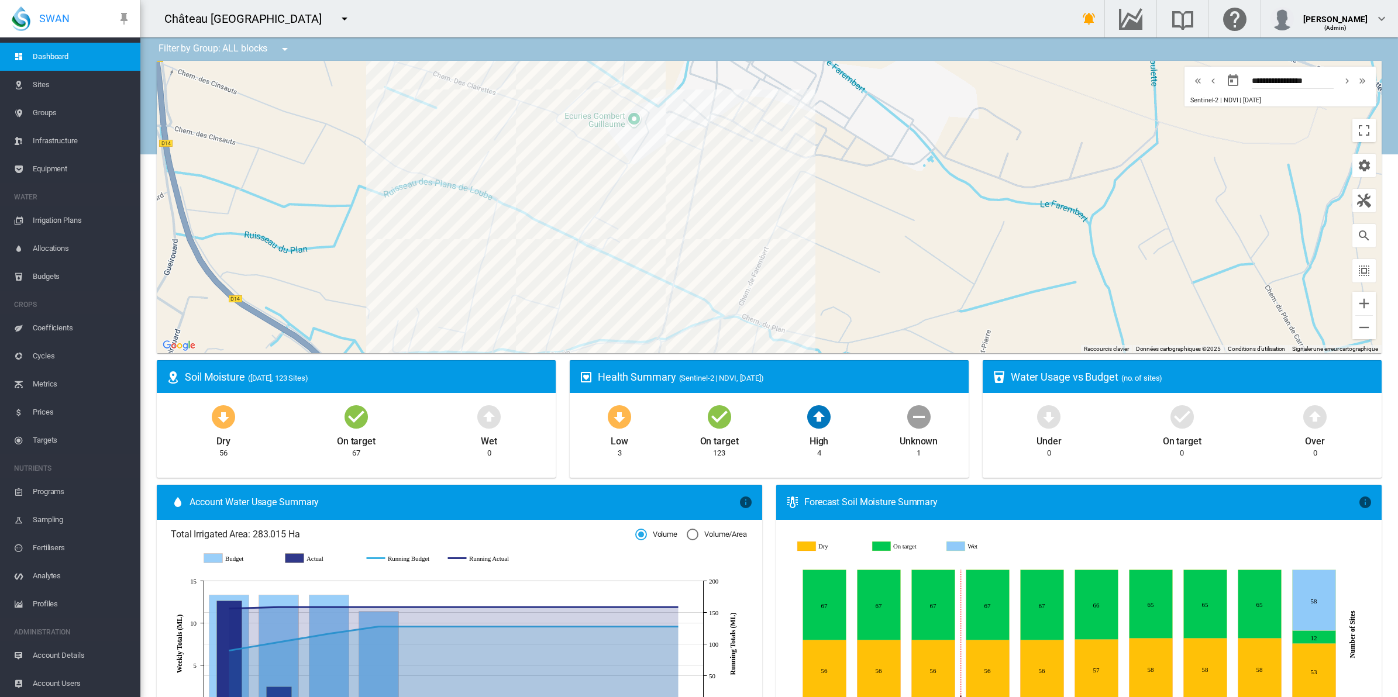
click at [282, 50] on md-icon "icon-menu-down" at bounding box center [285, 49] width 14 height 14
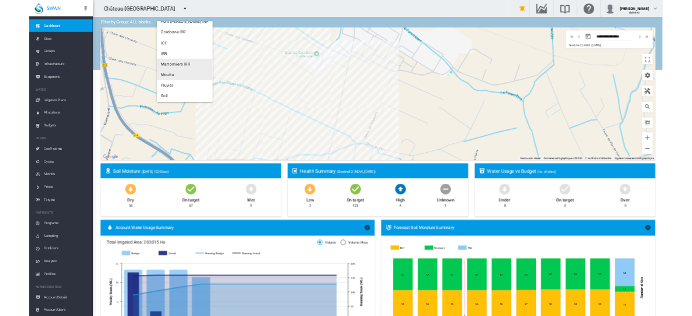
scroll to position [89, 0]
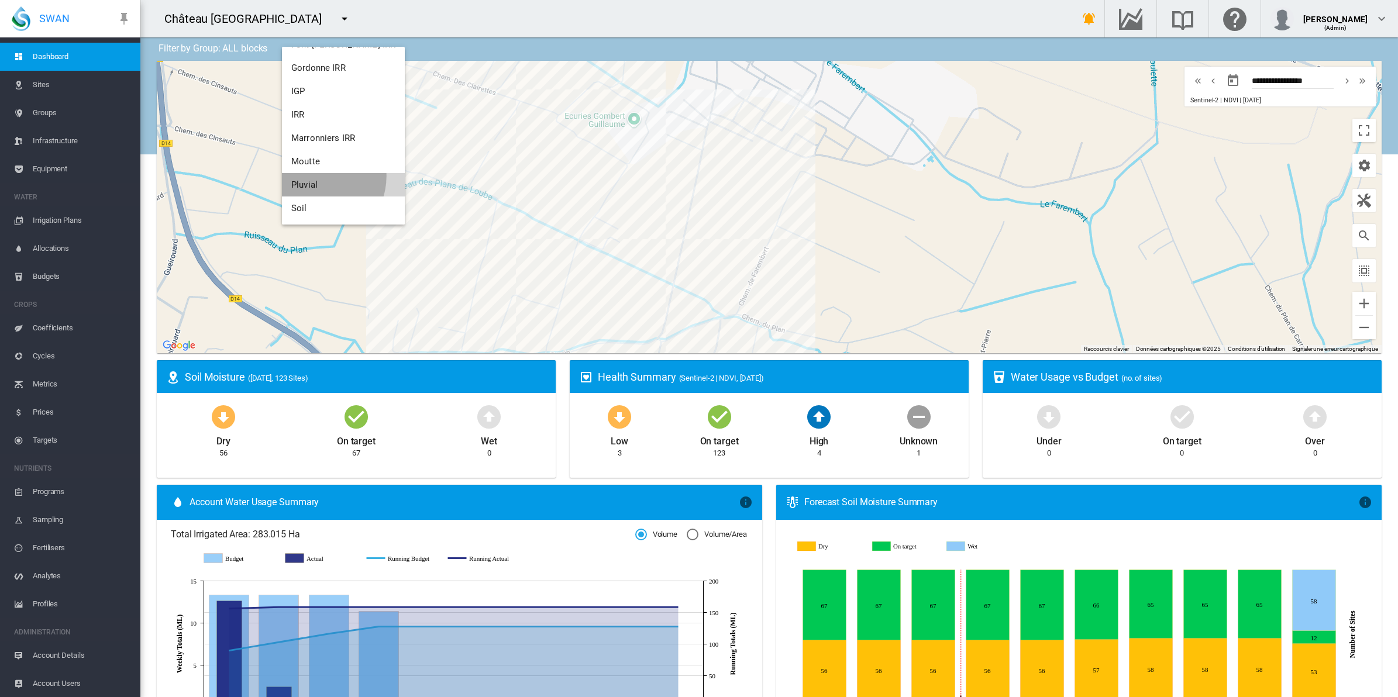
click at [316, 176] on button "Pluvial" at bounding box center [343, 184] width 123 height 23
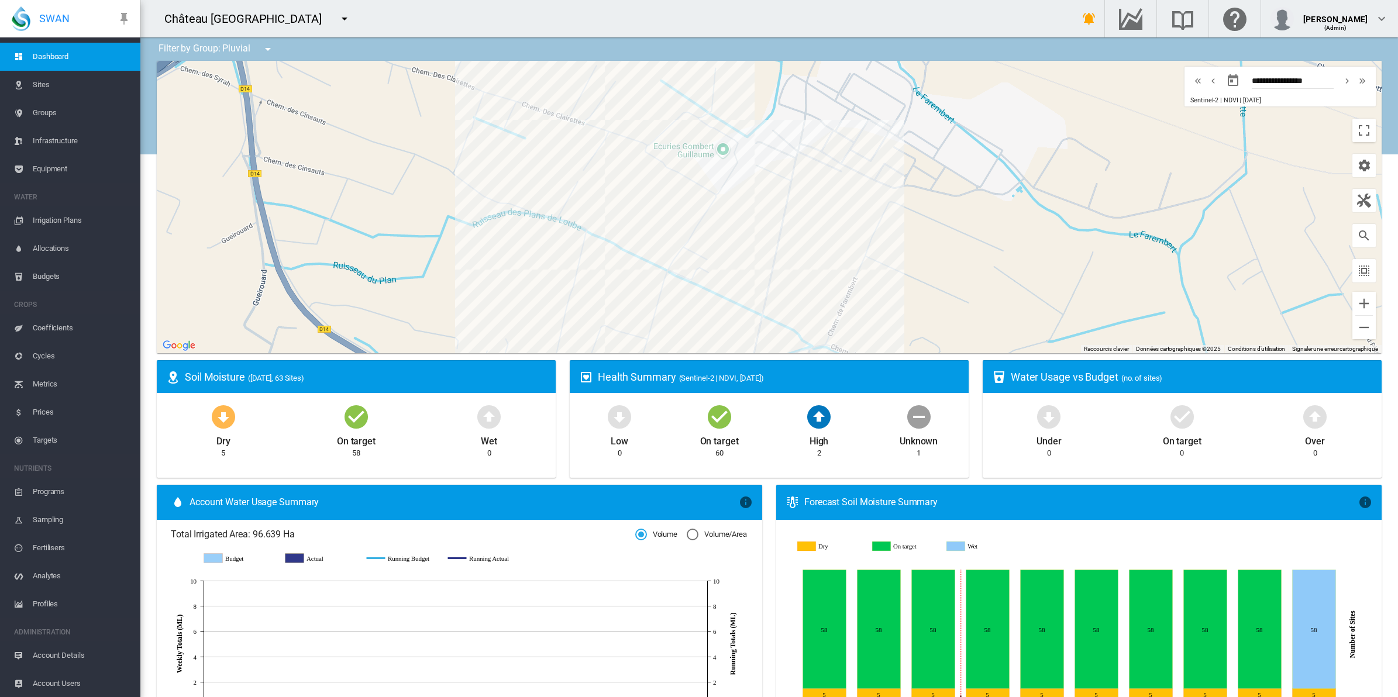
drag, startPoint x: 898, startPoint y: 240, endPoint x: 985, endPoint y: 271, distance: 91.8
click at [985, 271] on div at bounding box center [769, 207] width 1225 height 293
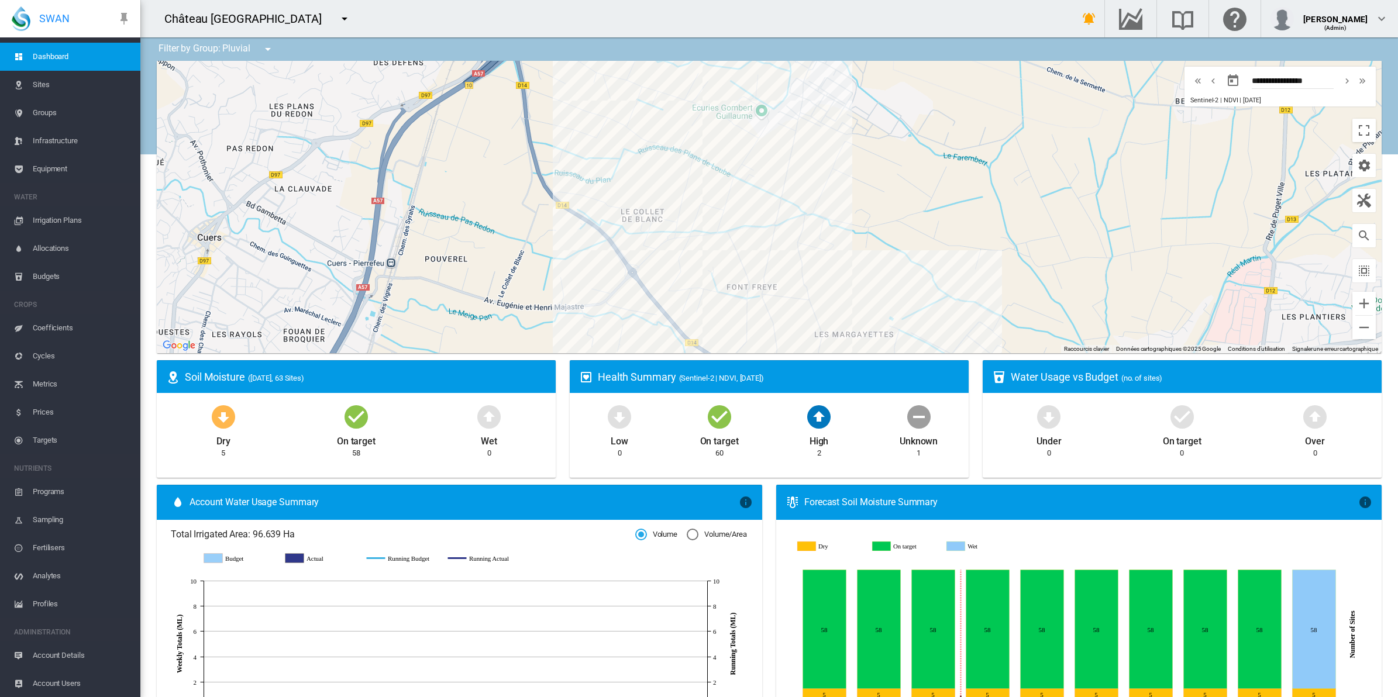
drag, startPoint x: 948, startPoint y: 268, endPoint x: 921, endPoint y: 199, distance: 73.5
click at [921, 199] on div at bounding box center [769, 207] width 1225 height 293
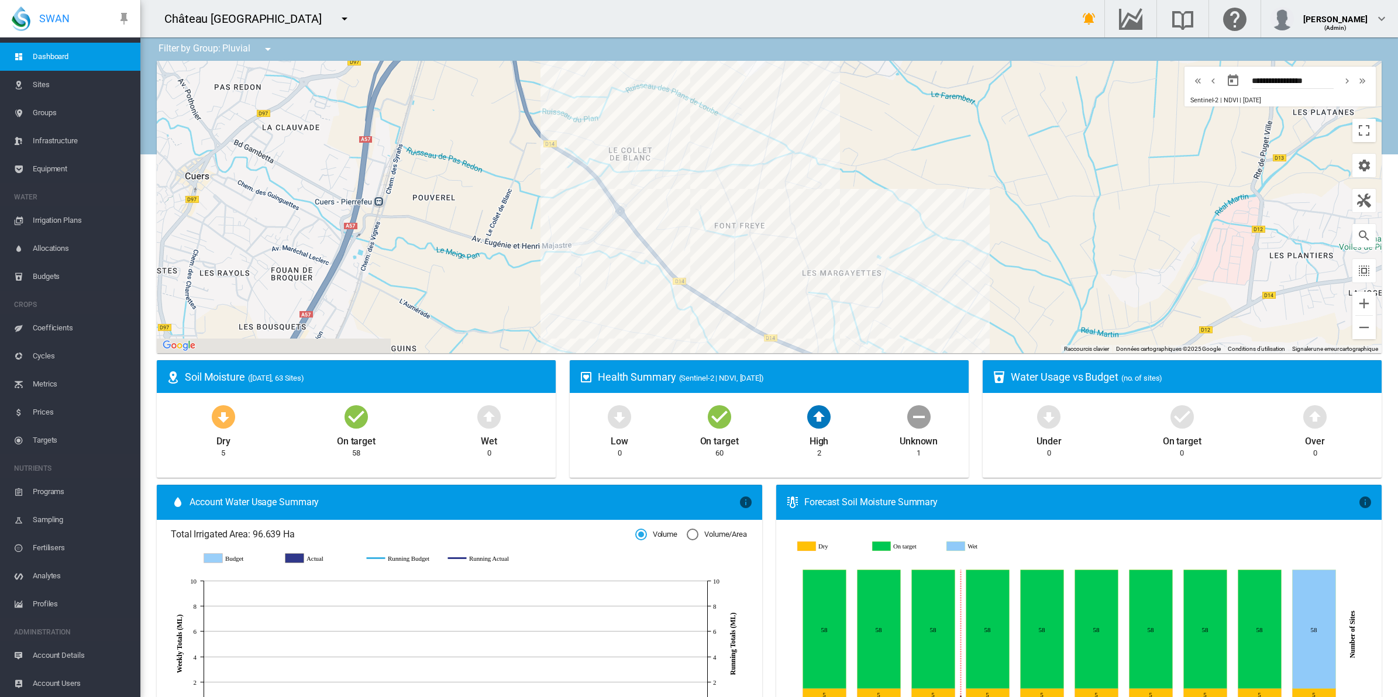
drag, startPoint x: 846, startPoint y: 232, endPoint x: 843, endPoint y: 209, distance: 23.0
click at [843, 209] on div at bounding box center [769, 207] width 1225 height 293
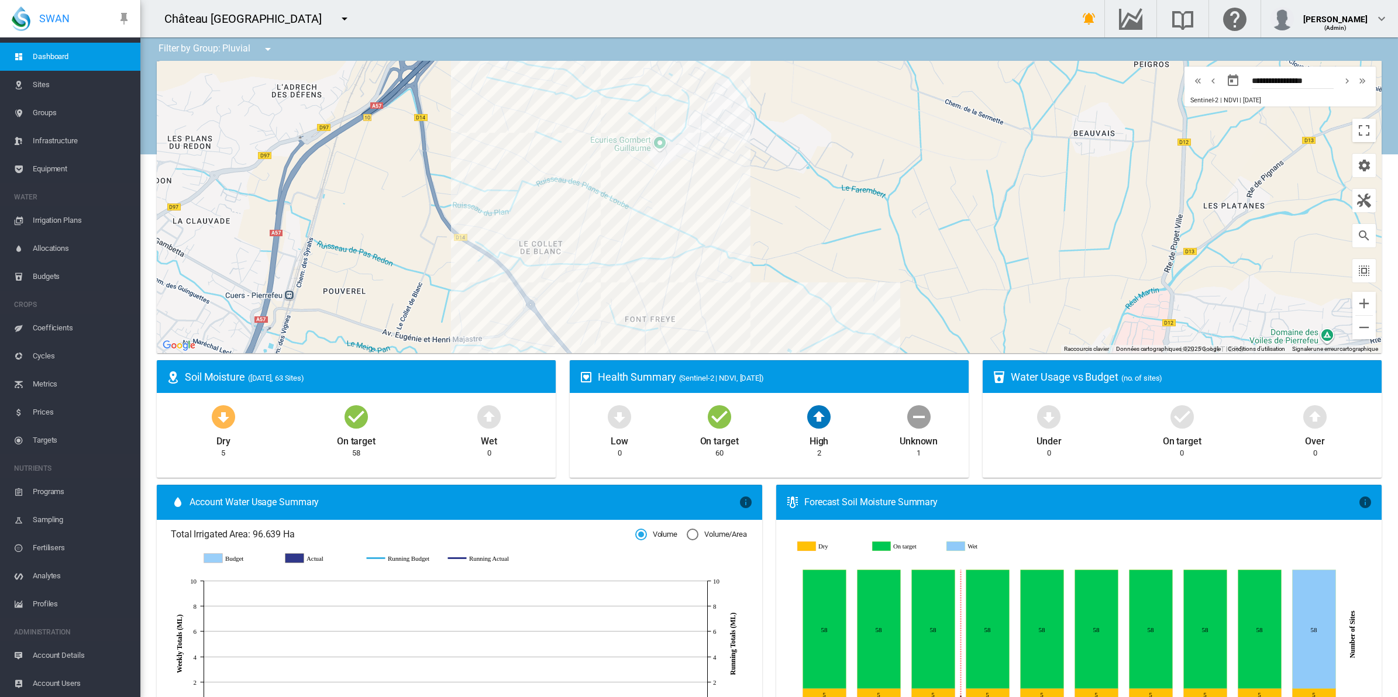
drag, startPoint x: 873, startPoint y: 249, endPoint x: 794, endPoint y: 343, distance: 122.5
click at [794, 343] on div at bounding box center [769, 207] width 1225 height 293
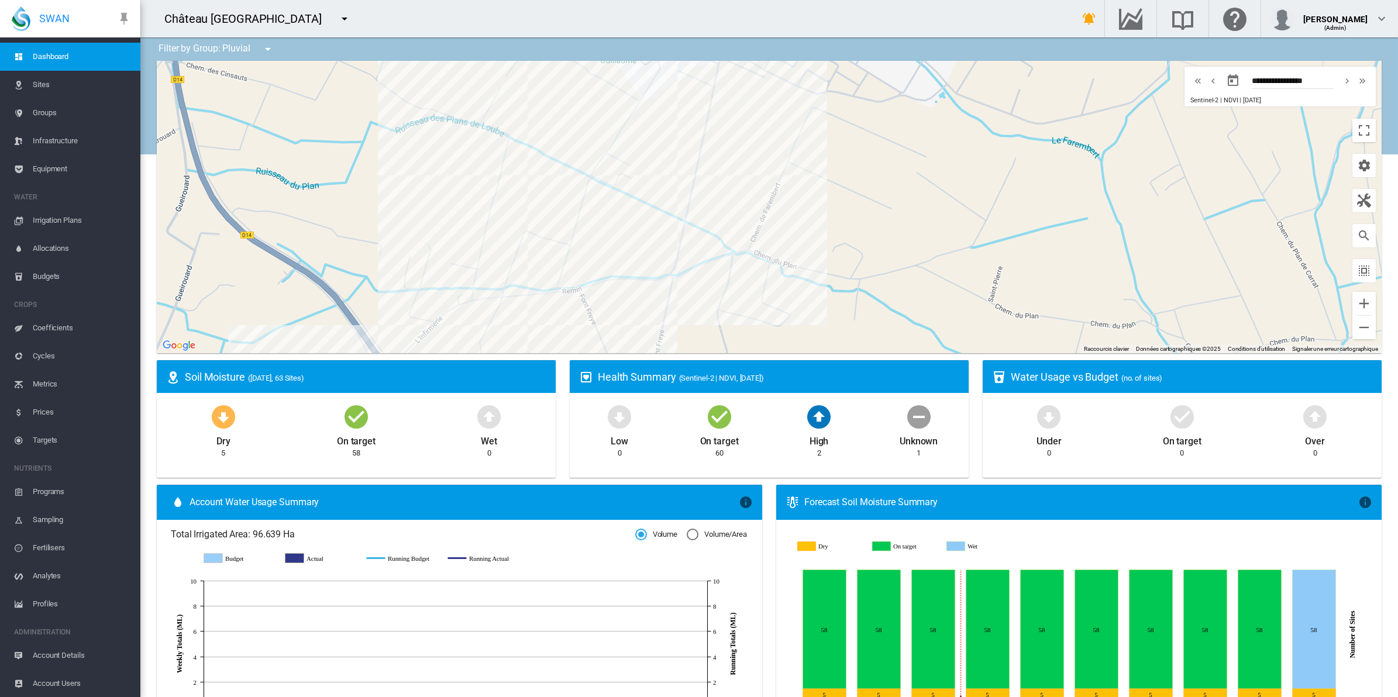
click at [49, 88] on span "Sites" at bounding box center [82, 85] width 98 height 28
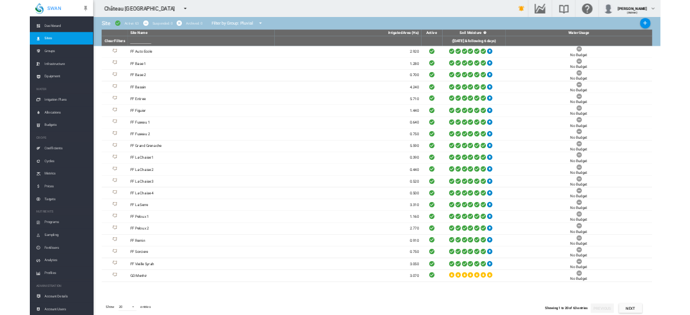
scroll to position [18, 0]
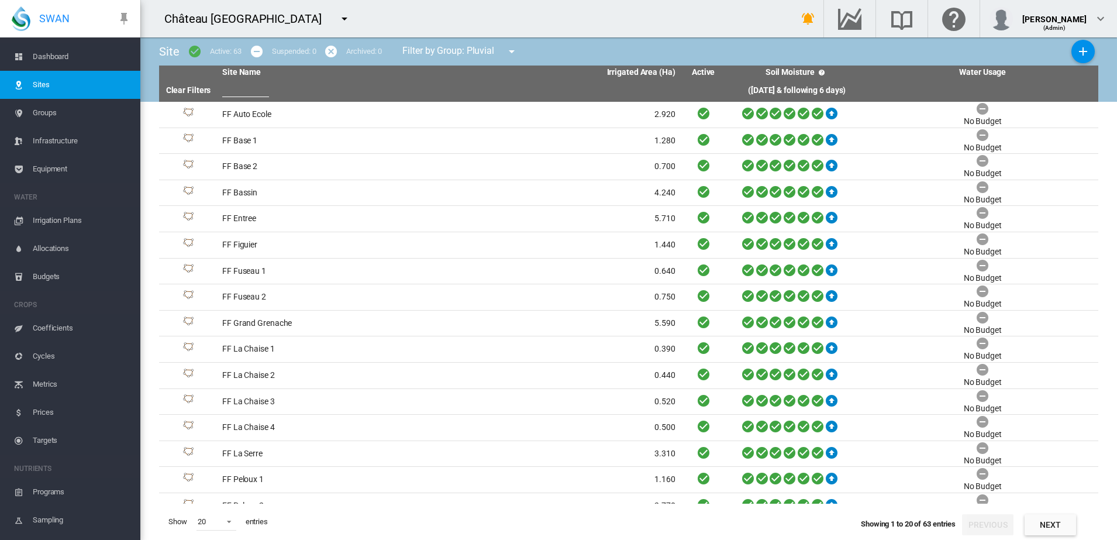
click at [44, 113] on span "Groups" at bounding box center [82, 113] width 98 height 28
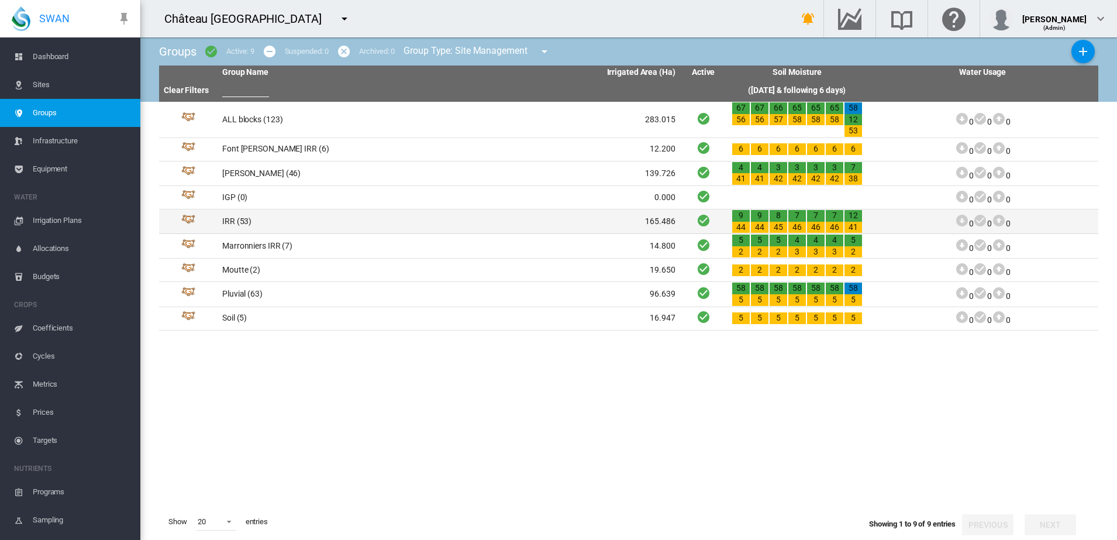
click at [233, 222] on td "IRR (53)" at bounding box center [333, 221] width 231 height 24
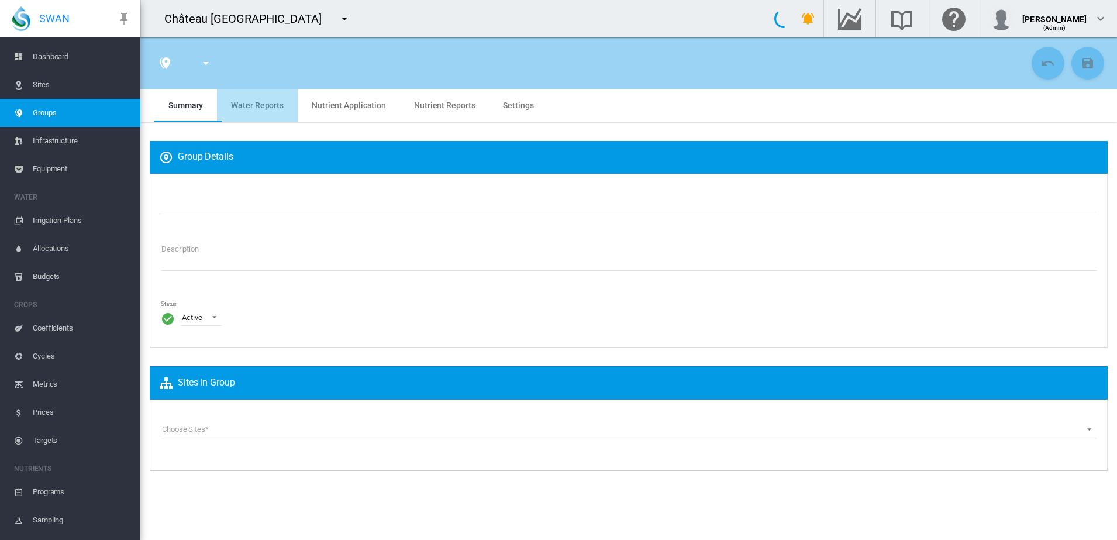
click at [272, 104] on span "Water Reports" at bounding box center [257, 105] width 53 height 9
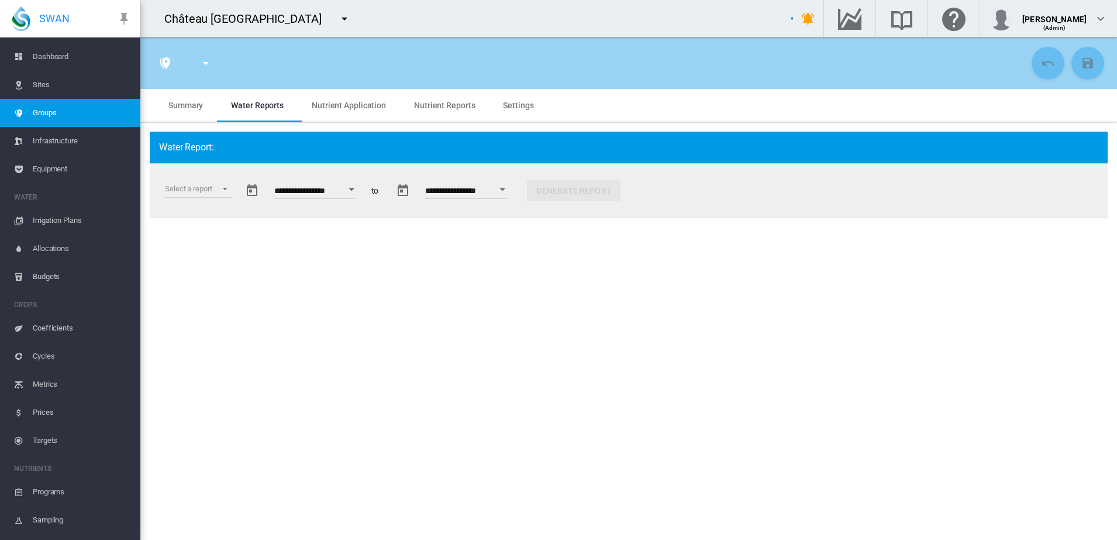
type input "*"
type input "**"
type input "*"
type input "***"
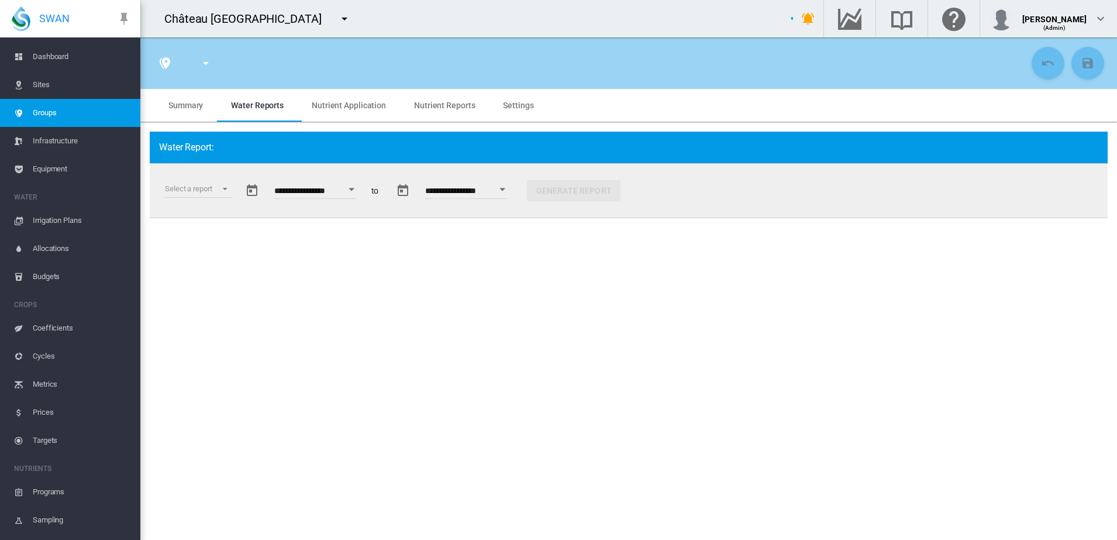
type input "****"
type input "***"
type textarea "**********"
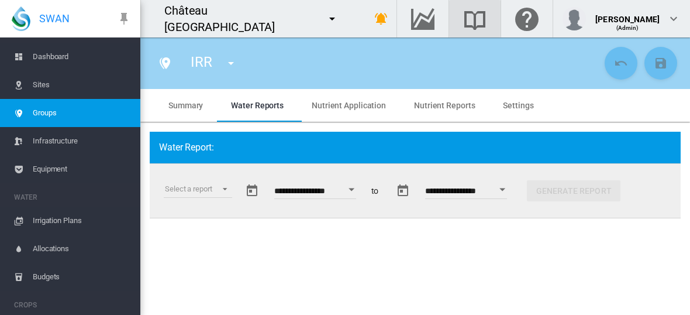
scroll to position [18, 0]
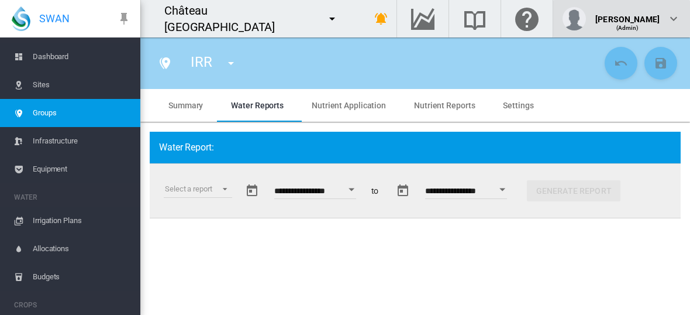
click at [638, 19] on div "(Admin)" at bounding box center [628, 24] width 64 height 12
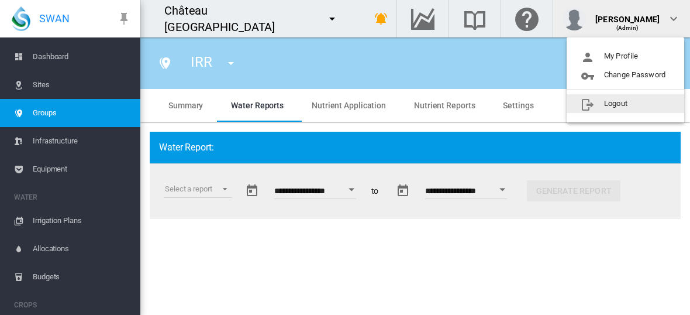
click at [621, 97] on button "Logout" at bounding box center [626, 103] width 118 height 19
